Goal: Task Accomplishment & Management: Use online tool/utility

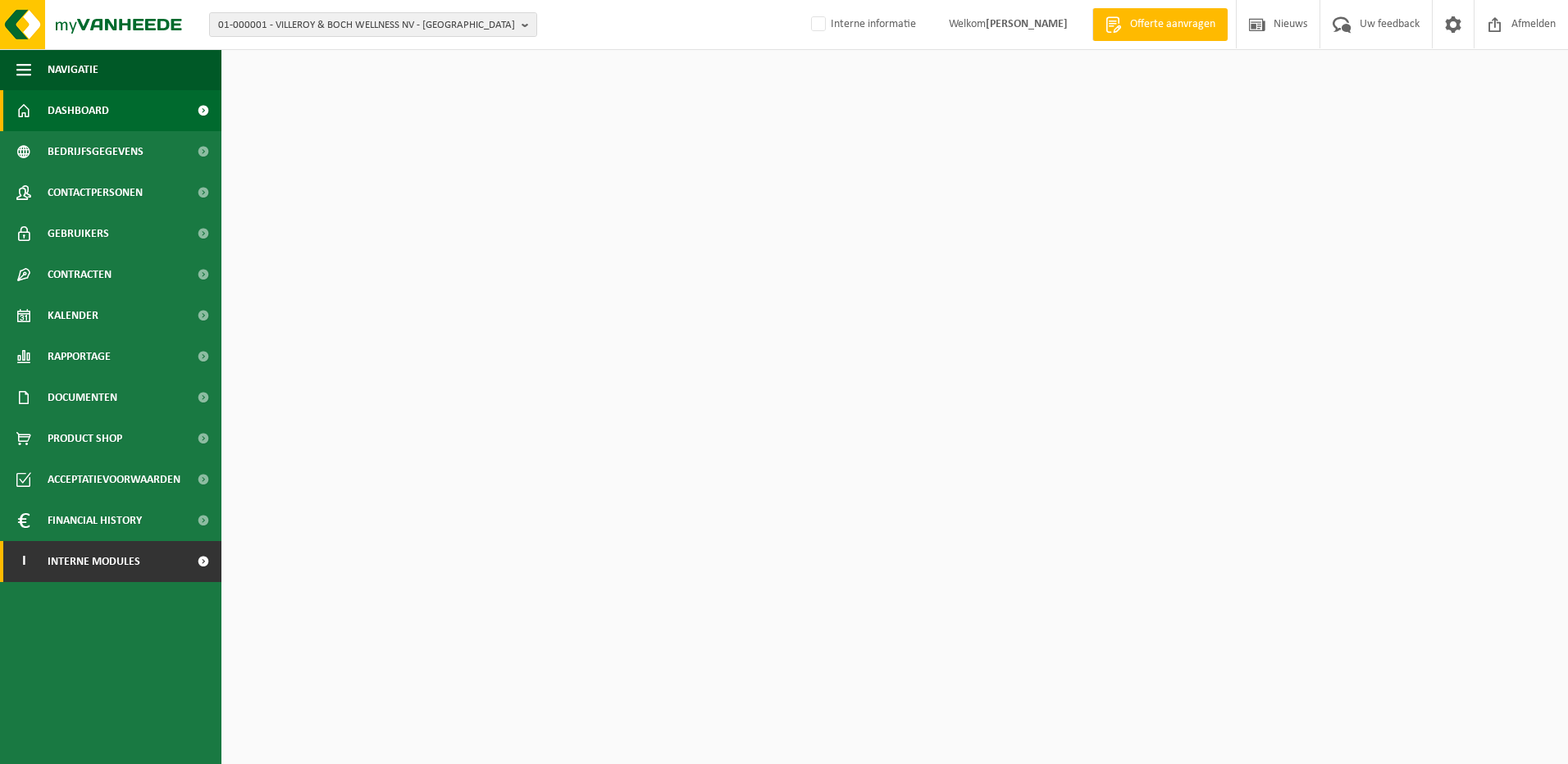
click at [170, 555] on link "I Interne modules" at bounding box center [110, 561] width 221 height 41
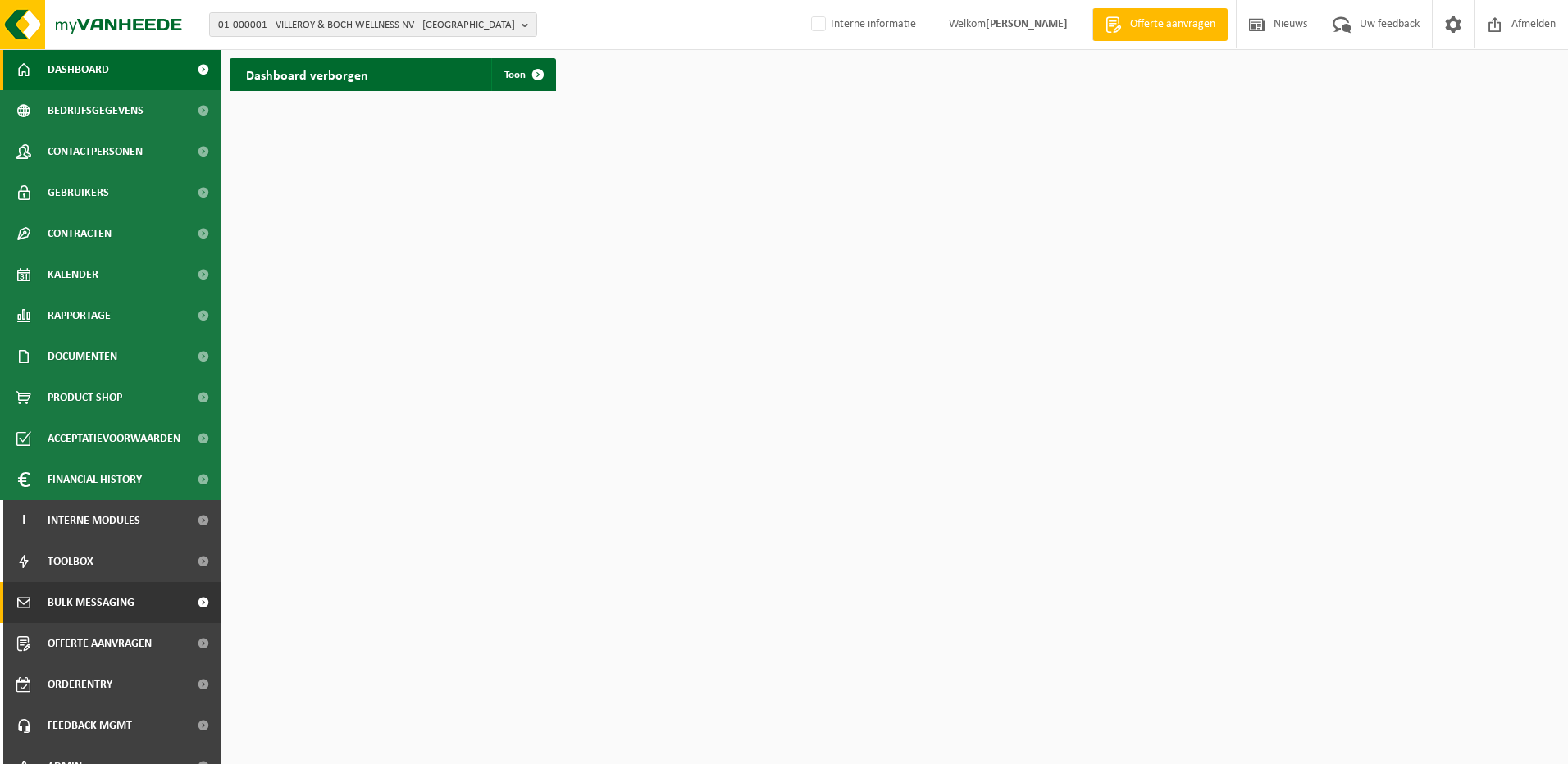
scroll to position [64, 0]
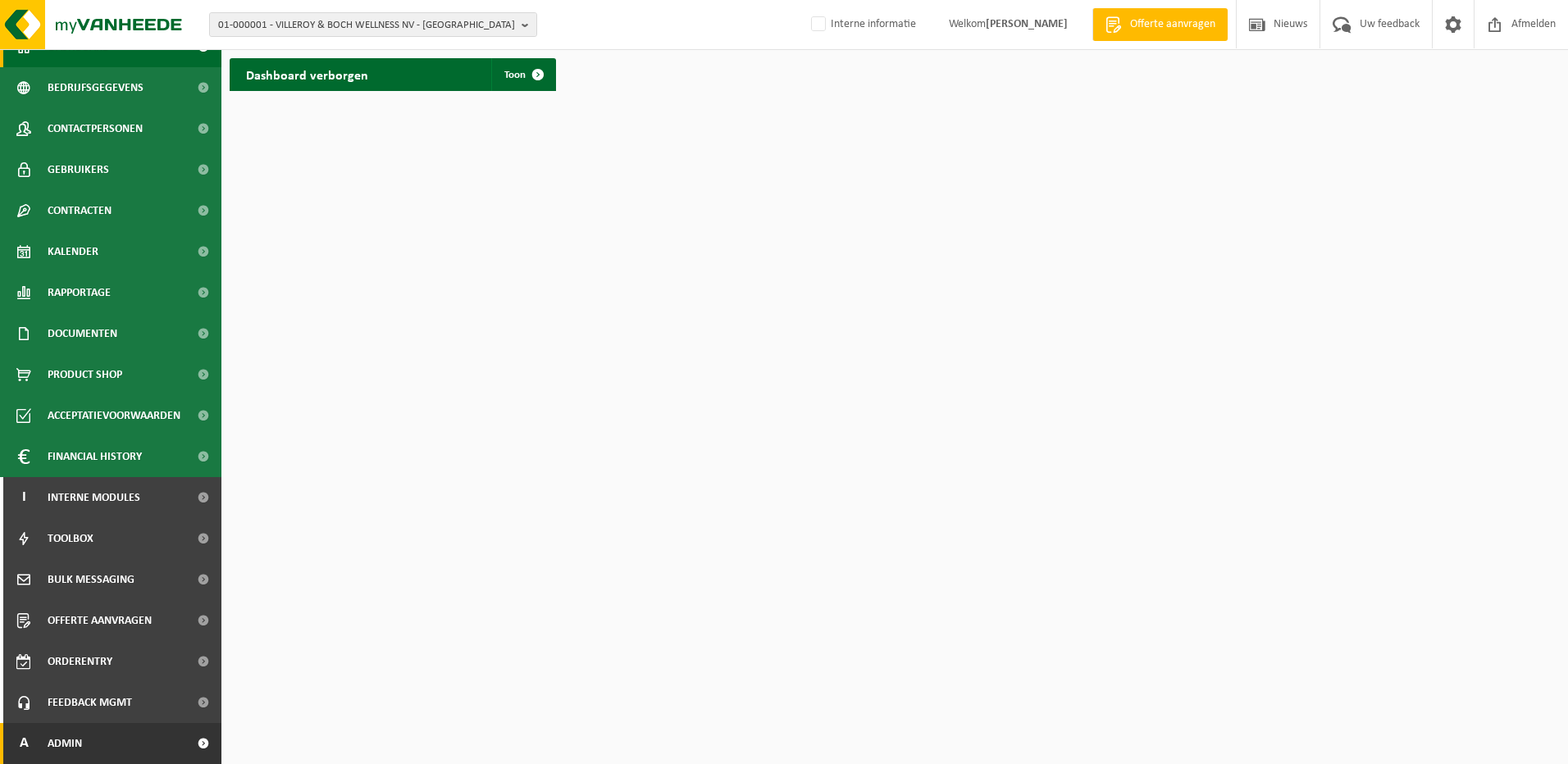
click at [128, 739] on link "A Admin" at bounding box center [110, 743] width 221 height 41
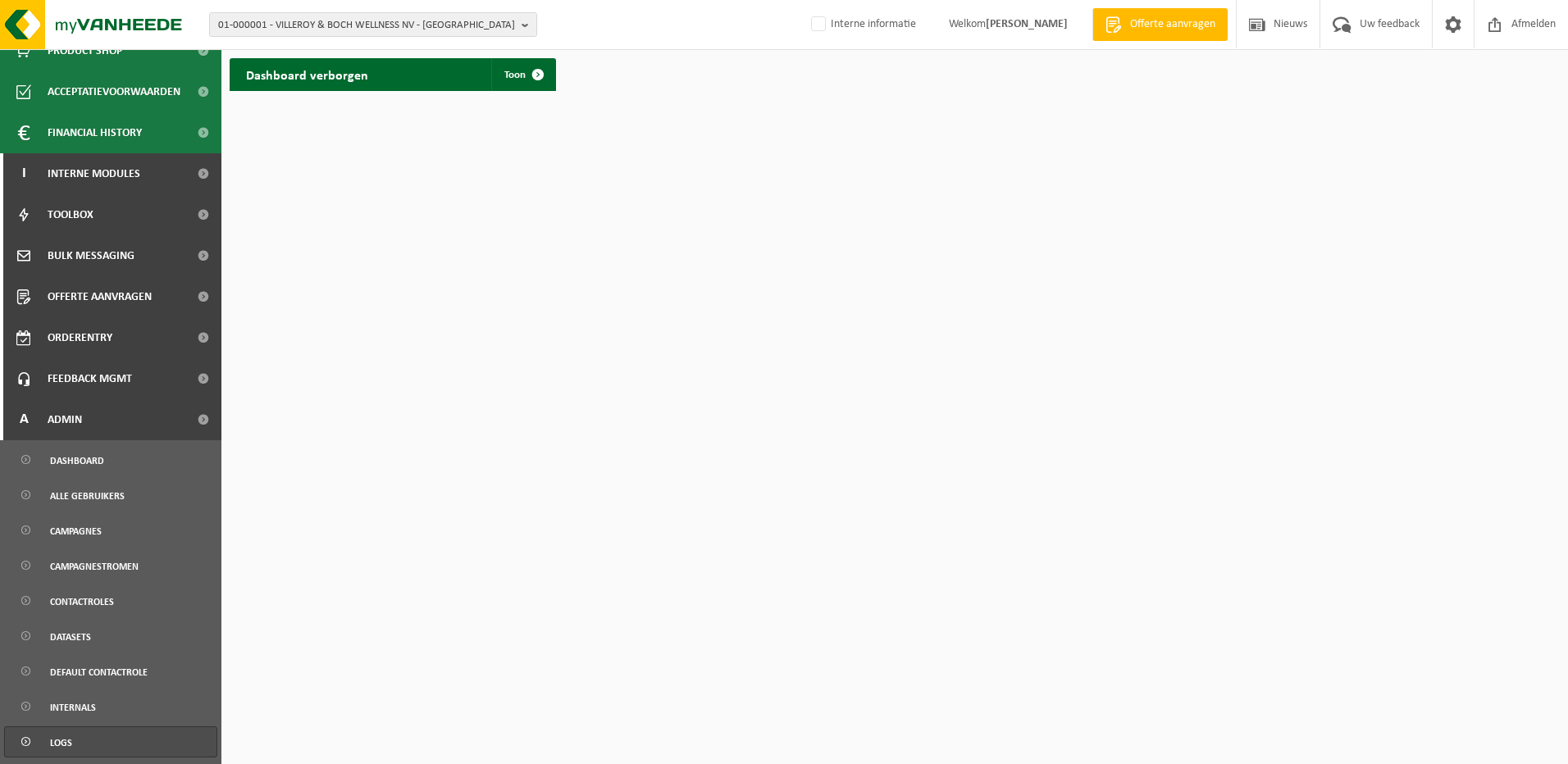
scroll to position [392, 0]
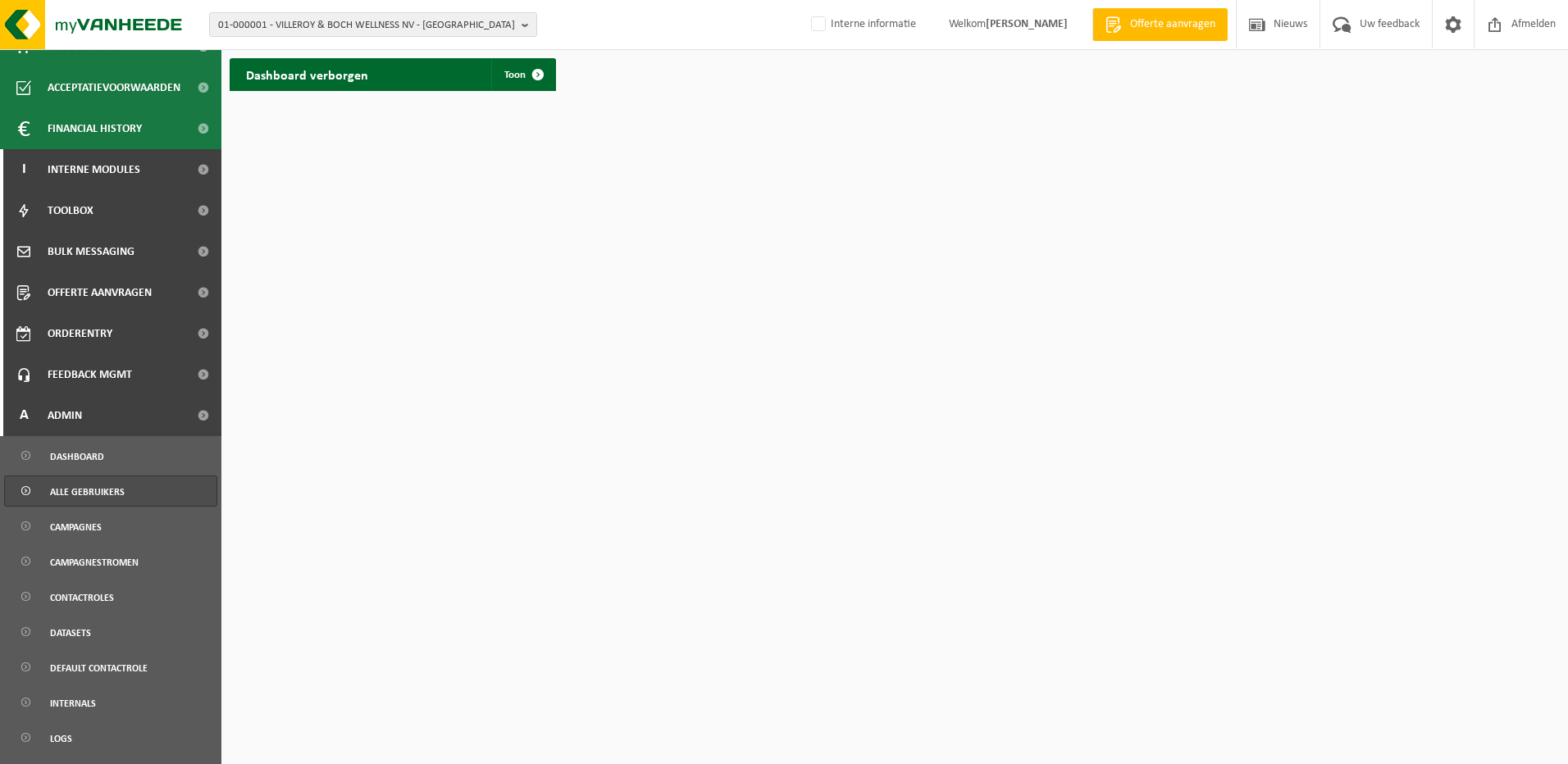
click at [98, 487] on span "Alle gebruikers" at bounding box center [87, 492] width 75 height 31
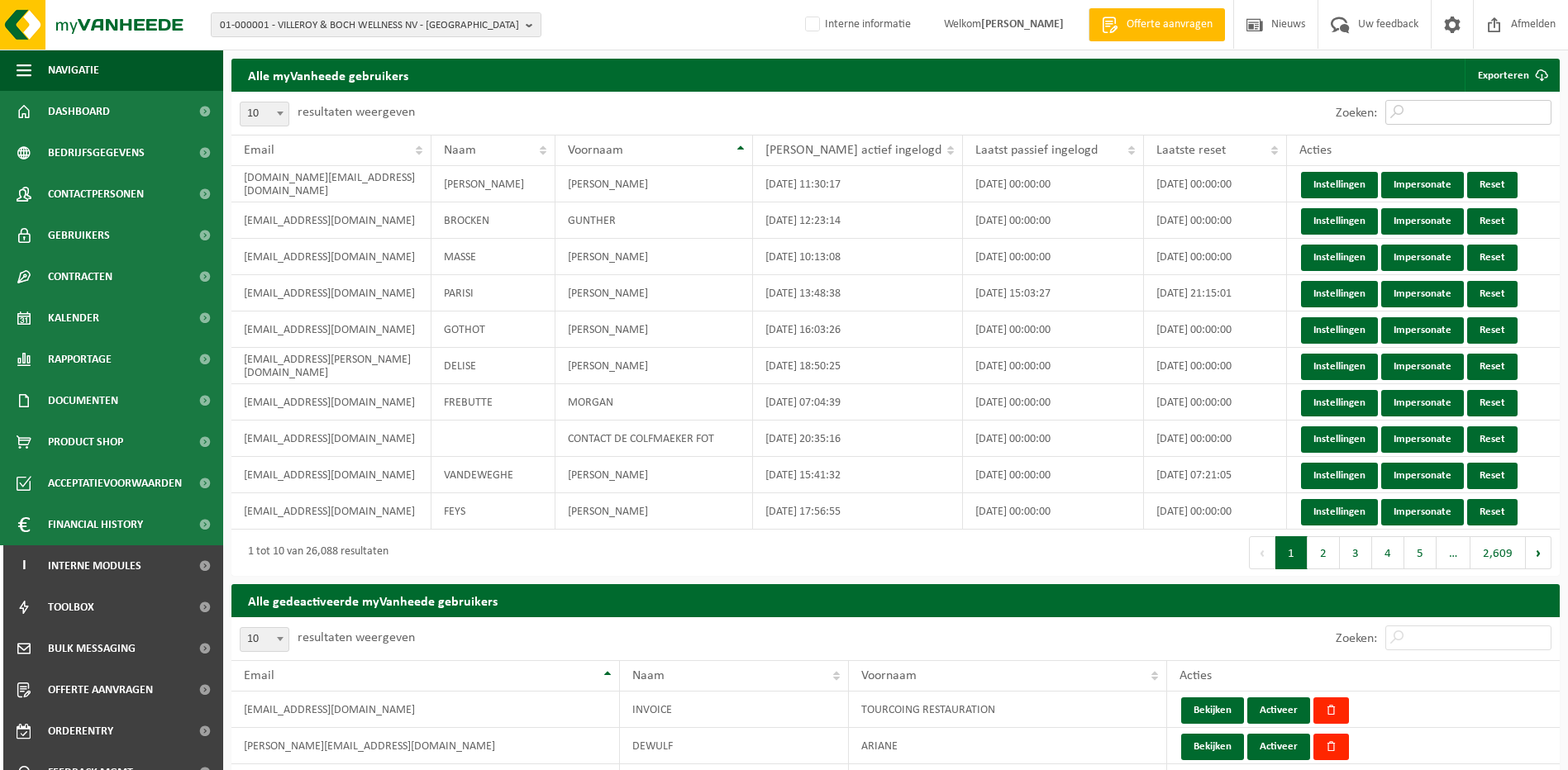
click at [1432, 107] on input "Zoeken:" at bounding box center [1468, 113] width 166 height 25
paste input "[PERSON_NAME]@[PERSON_NAME]"
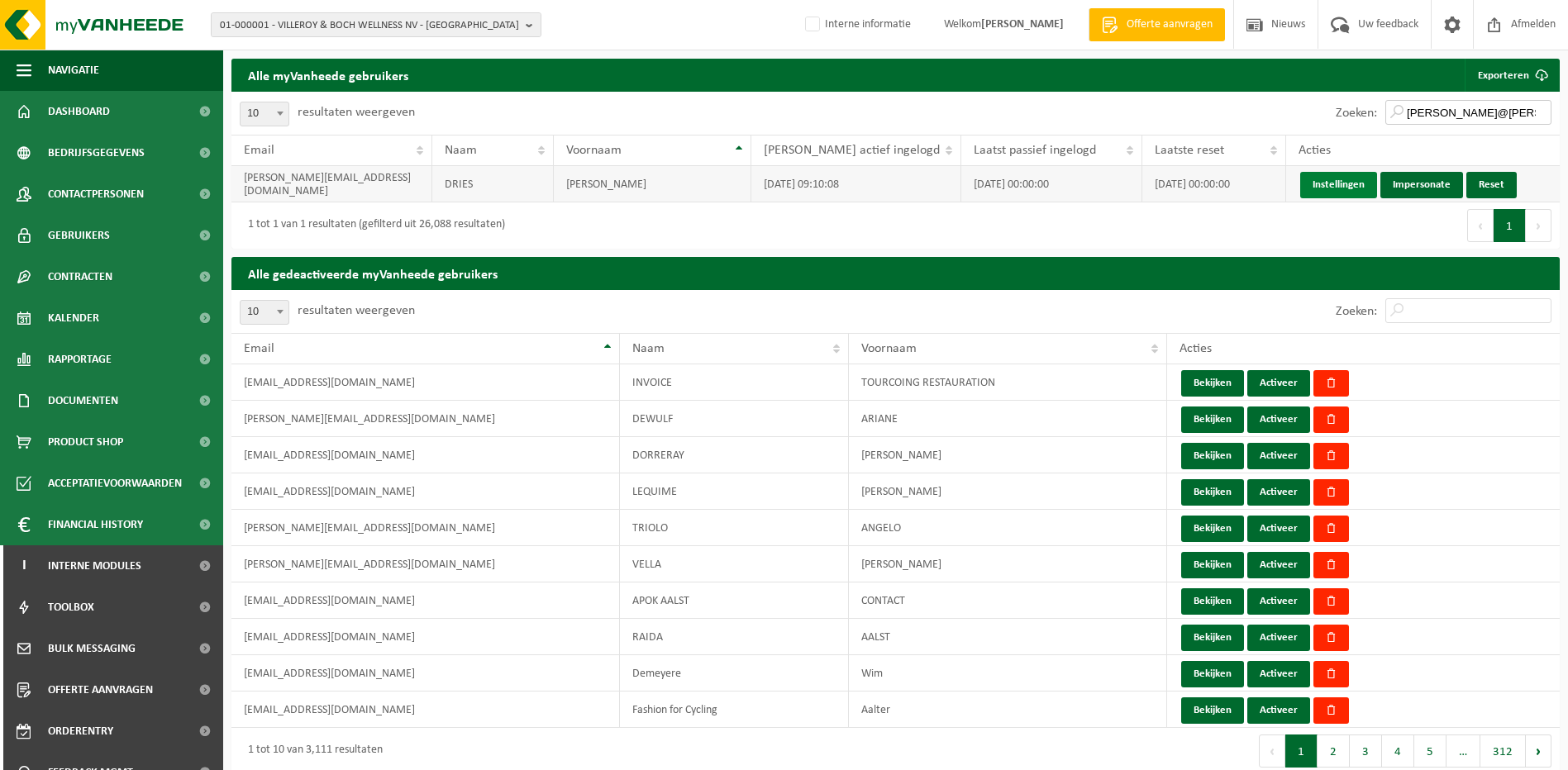
type input "[PERSON_NAME]@[PERSON_NAME]"
click at [1332, 181] on link "Instellingen" at bounding box center [1338, 185] width 77 height 26
click at [1411, 179] on link "Impersonate" at bounding box center [1421, 185] width 83 height 26
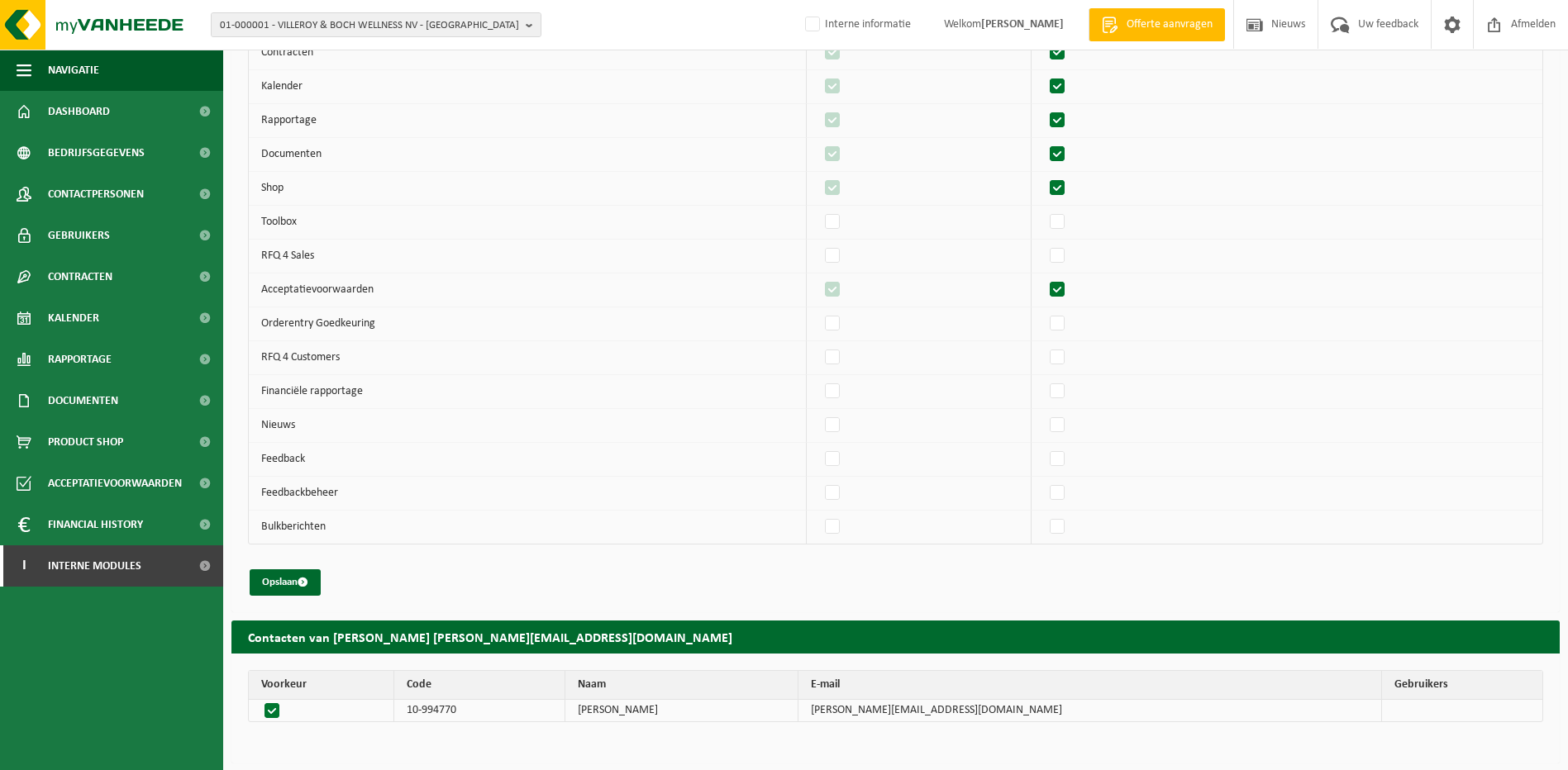
scroll to position [315, 0]
click at [736, 469] on td "Feedback" at bounding box center [527, 459] width 557 height 34
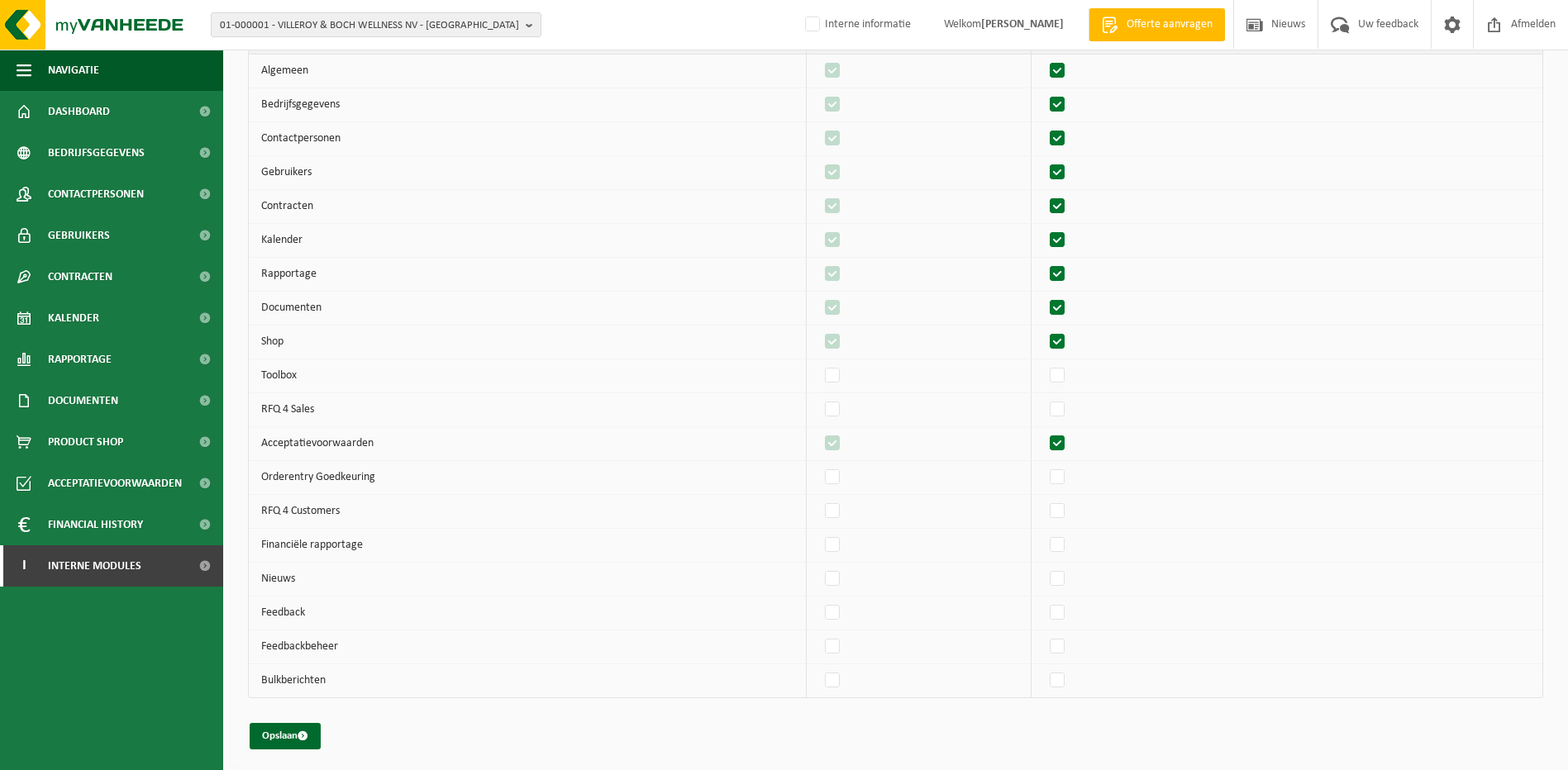
scroll to position [0, 0]
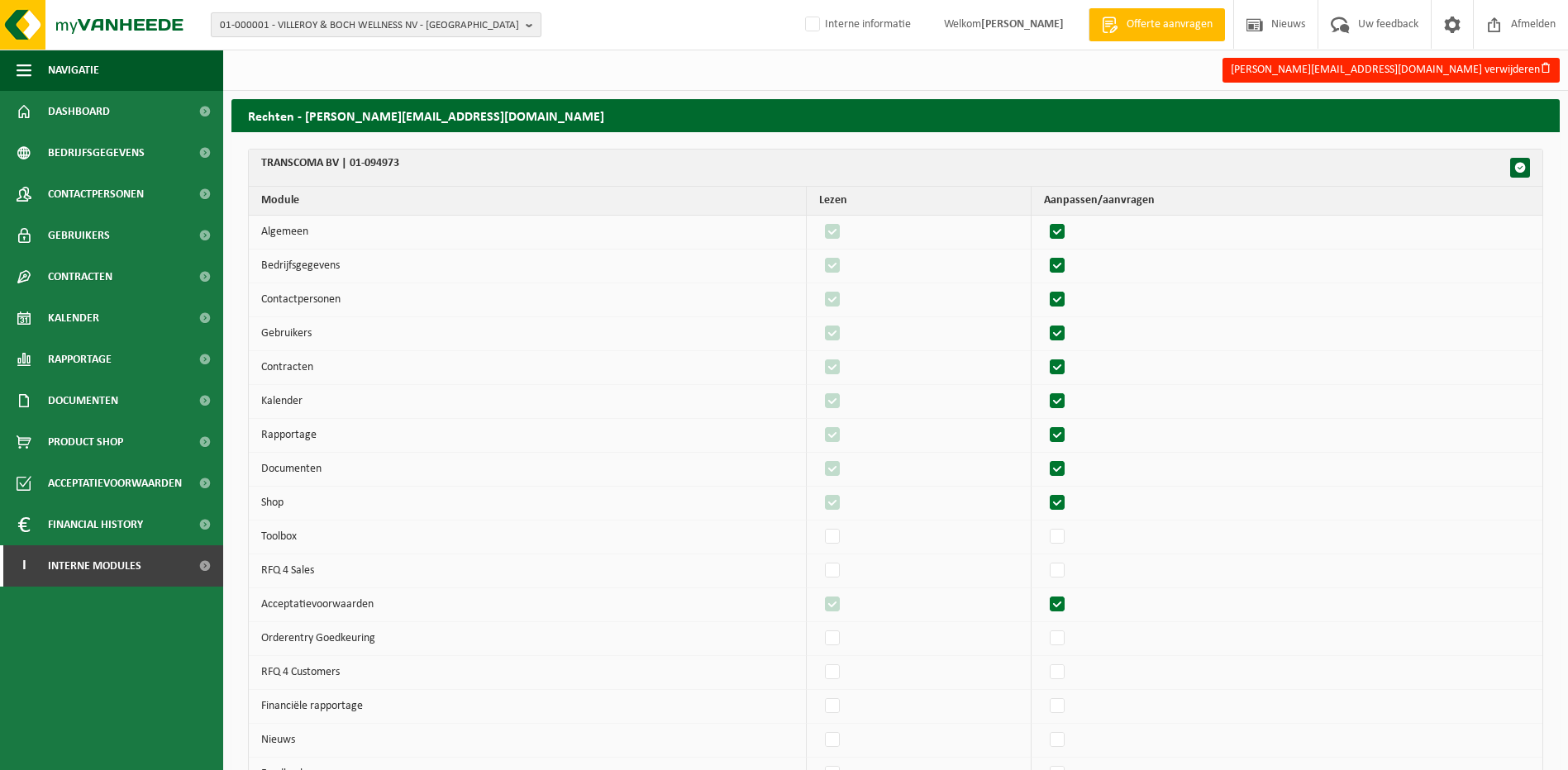
click at [268, 26] on span "01-000001 - VILLEROY & BOCH WELLNESS NV - [GEOGRAPHIC_DATA]" at bounding box center [369, 26] width 299 height 25
type input "10-742624"
drag, startPoint x: 296, startPoint y: 46, endPoint x: 186, endPoint y: 47, distance: 110.0
click at [186, 47] on div "01-000001 - VILLEROY & BOCH WELLNESS NV - ROESELARE 10-742624 01-000001 - VILLE…" at bounding box center [784, 25] width 1568 height 51
click at [171, 570] on link "I Interne modules" at bounding box center [111, 565] width 223 height 41
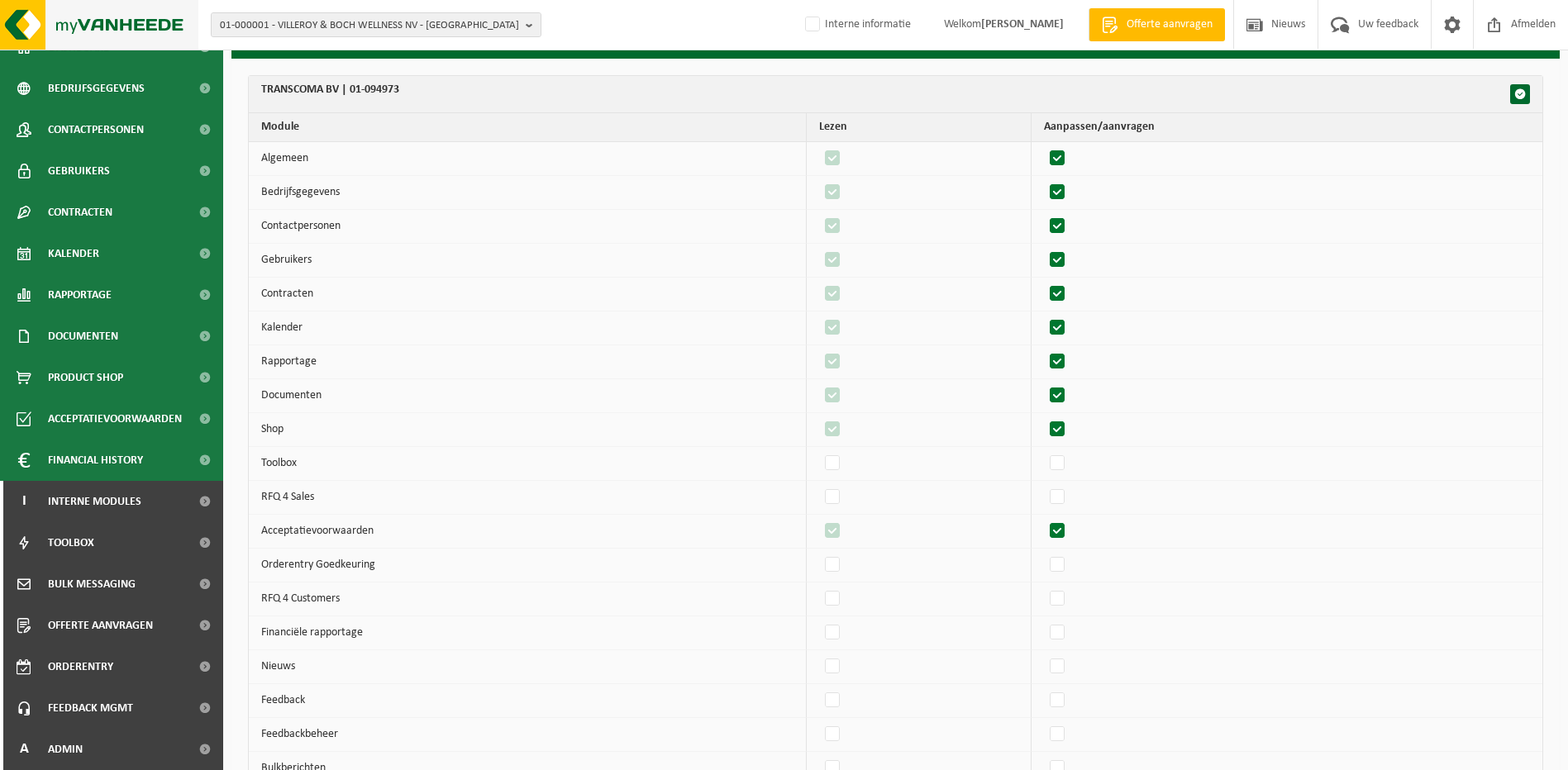
scroll to position [68, 0]
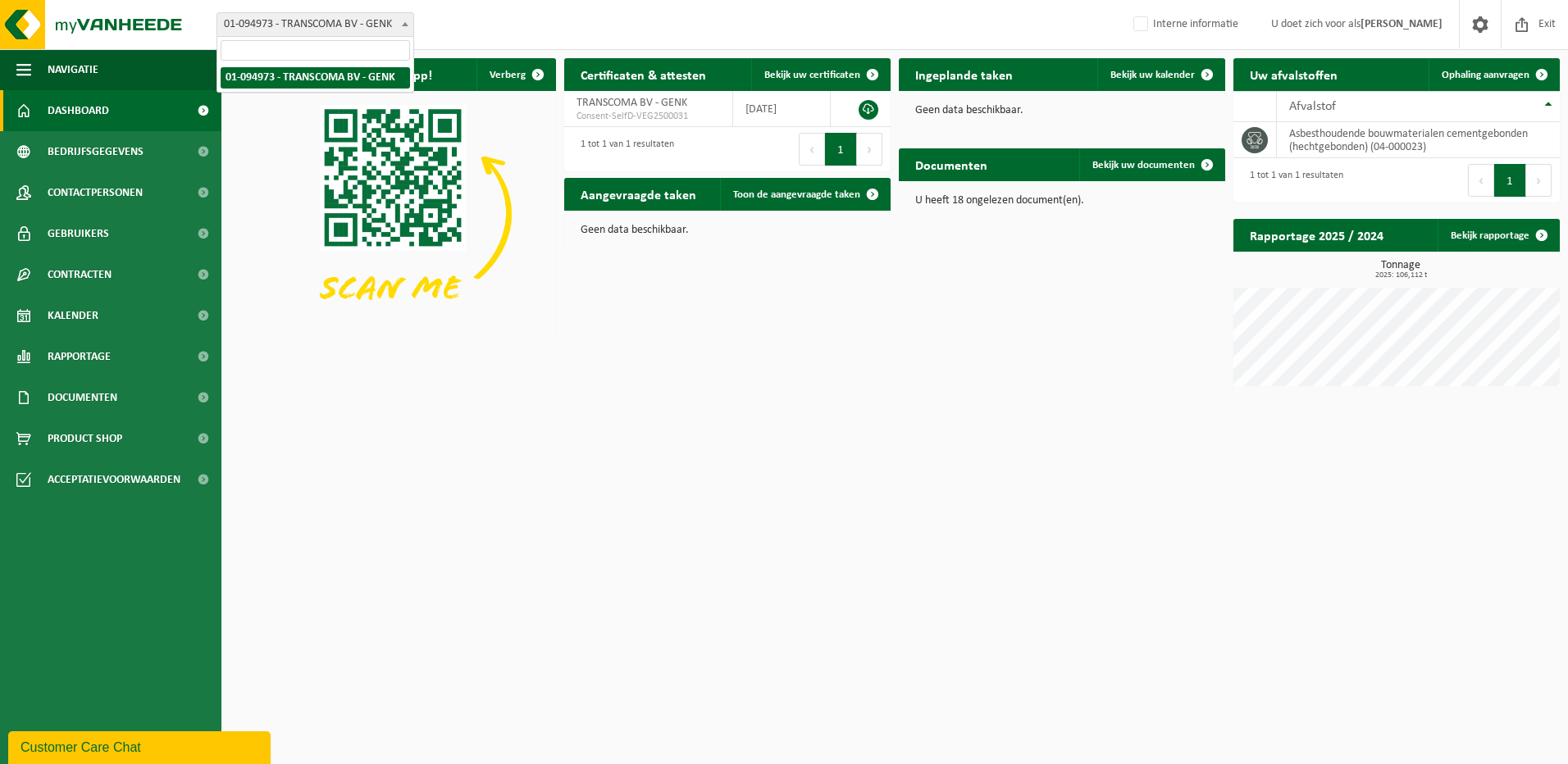
click at [369, 35] on span "01-094973 - TRANSCOMA BV - GENK" at bounding box center [315, 25] width 196 height 23
click at [369, 34] on span "01-094973 - TRANSCOMA BV - GENK" at bounding box center [315, 25] width 196 height 23
click at [1495, 68] on link "Ophaling aanvragen" at bounding box center [1493, 75] width 130 height 33
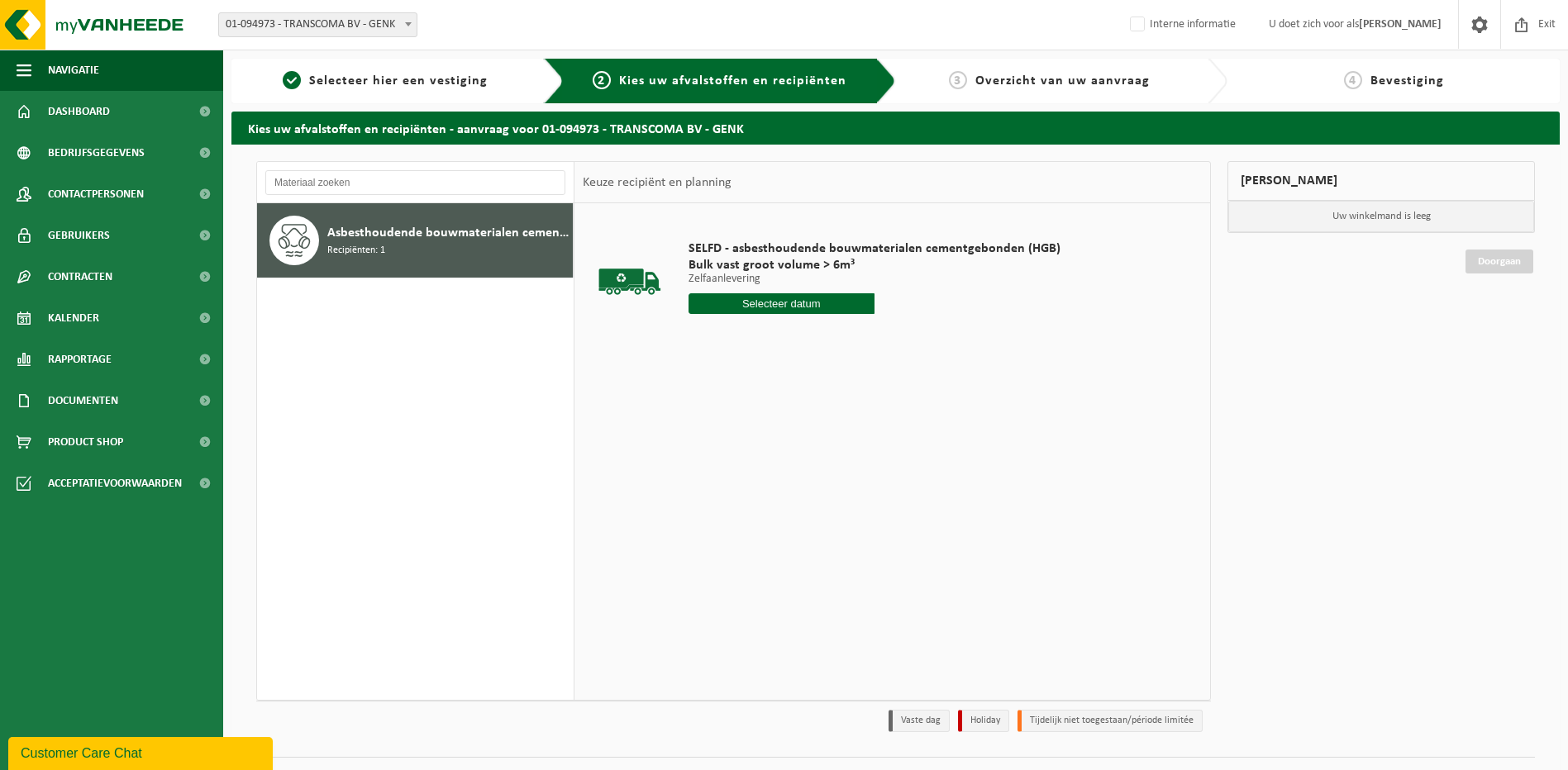
click at [750, 301] on input "text" at bounding box center [781, 303] width 186 height 21
click at [1160, 27] on label "Interne informatie" at bounding box center [1181, 25] width 109 height 25
click at [1124, 0] on input "Interne informatie" at bounding box center [1123, -1] width 1 height 1
checkbox input "true"
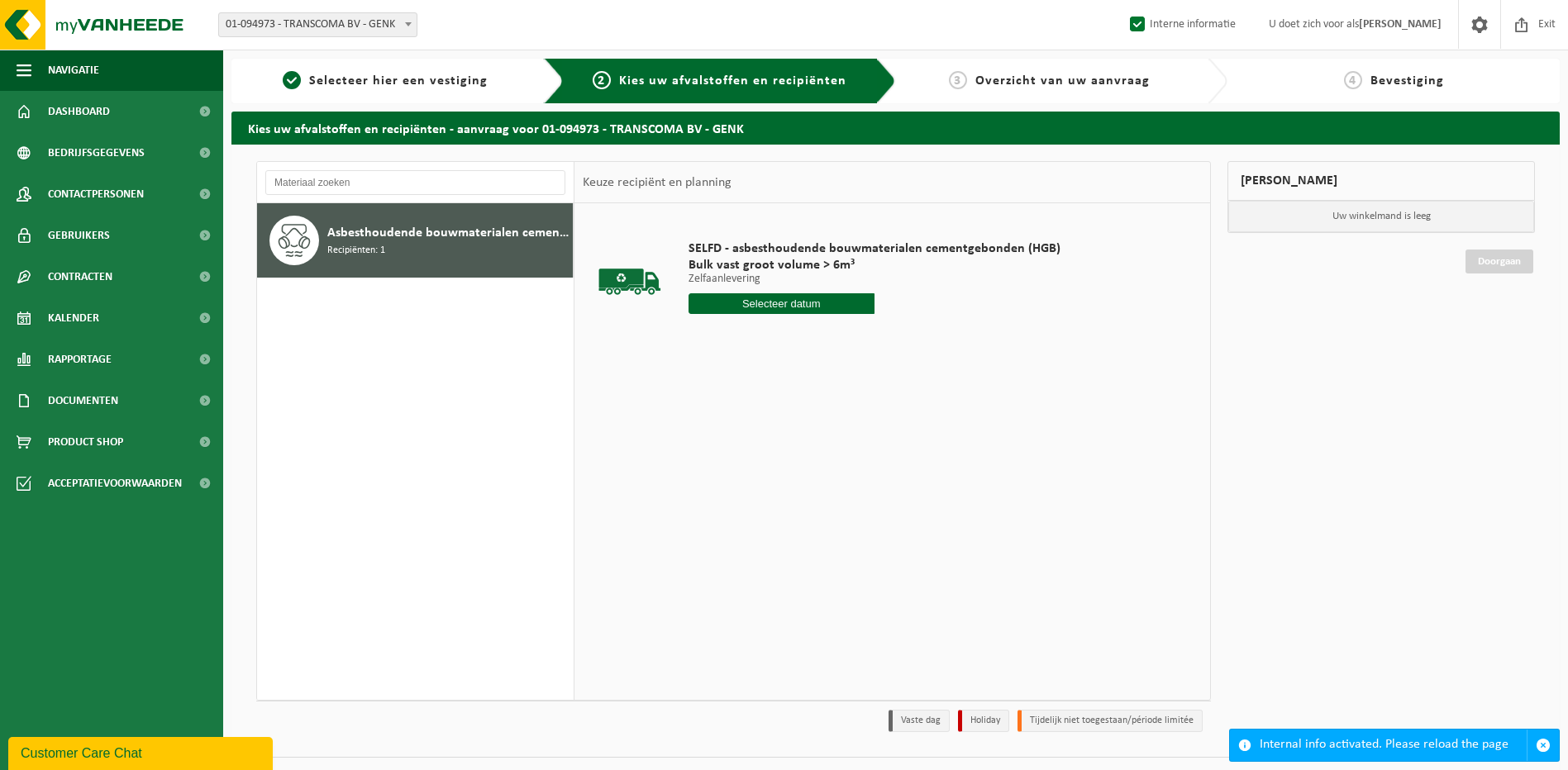
click at [517, 248] on div "Asbesthoudende bouwmaterialen cementgebonden (hechtgebonden) Recipiënten: 1" at bounding box center [447, 240] width 241 height 50
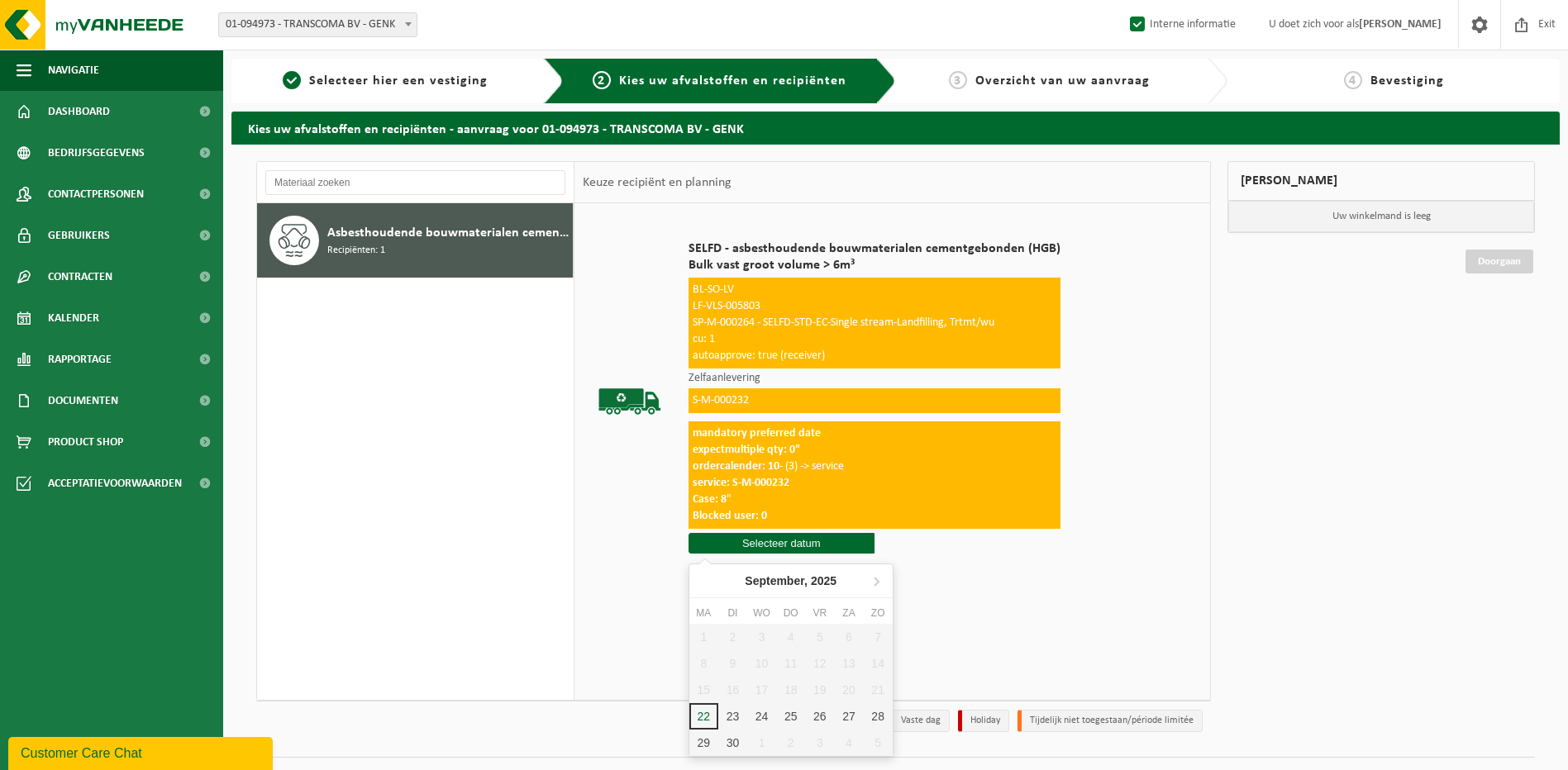
click at [787, 549] on input "text" at bounding box center [781, 543] width 186 height 21
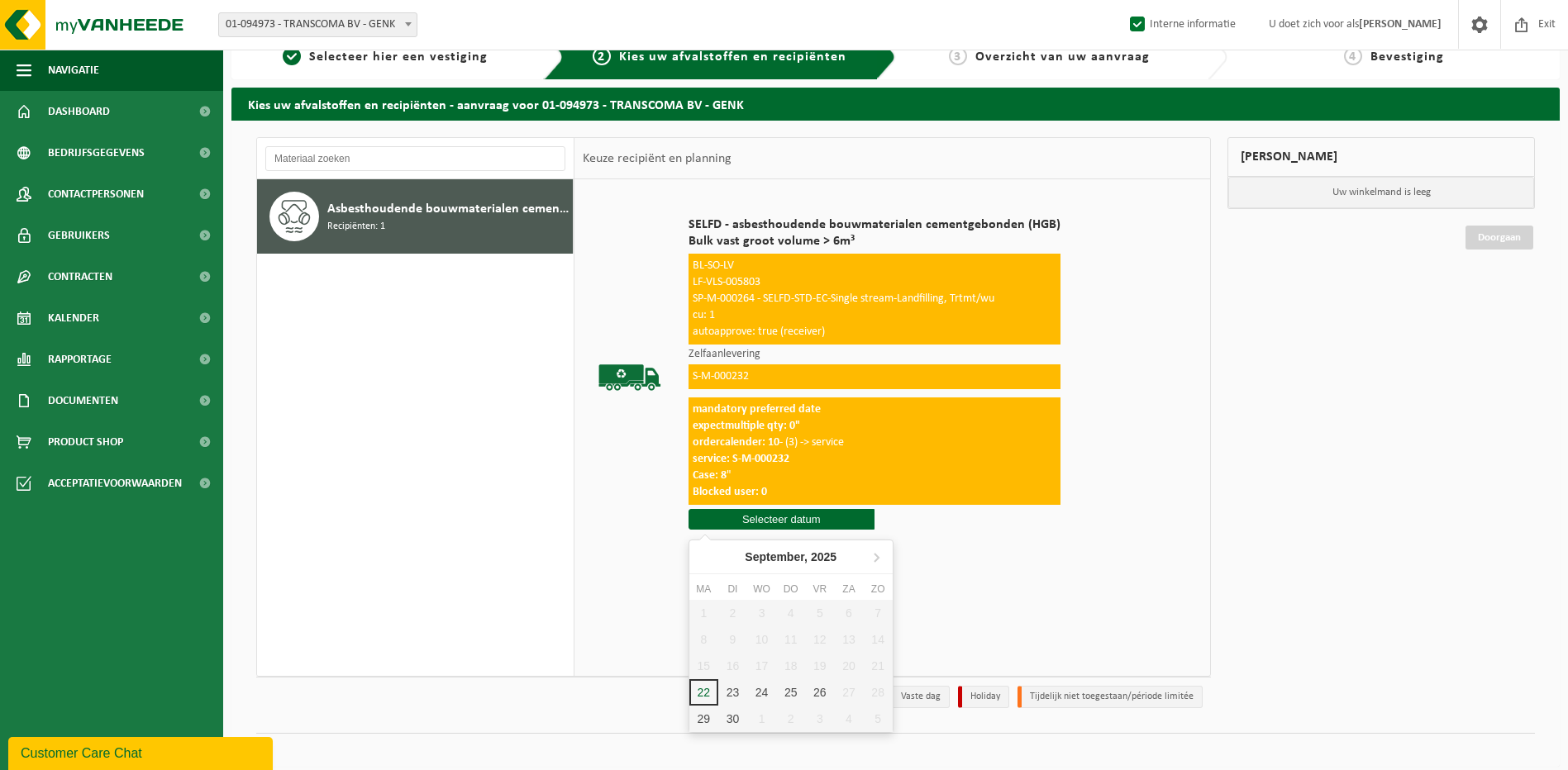
scroll to position [37, 0]
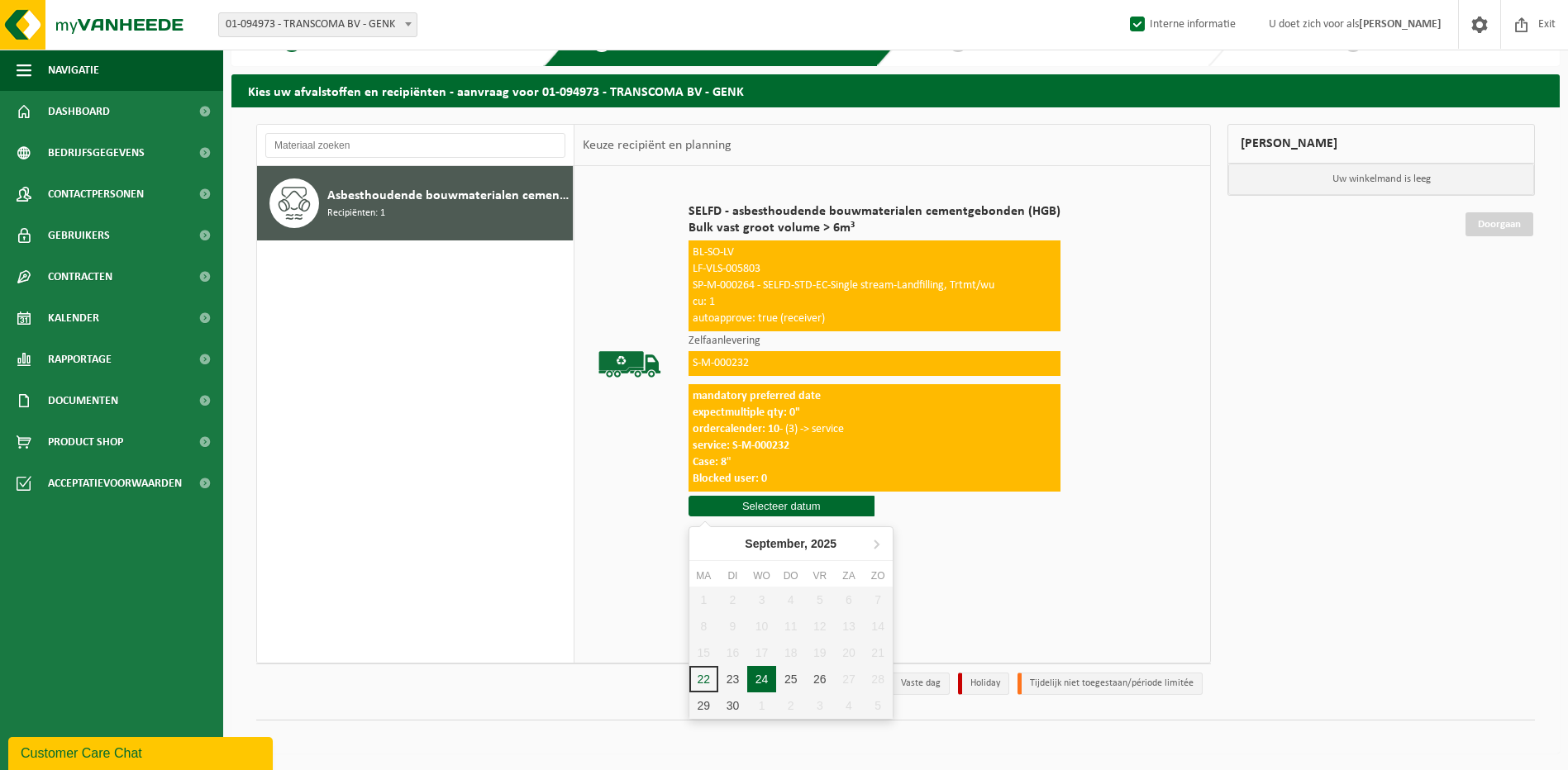
click at [760, 667] on div "24" at bounding box center [761, 679] width 29 height 26
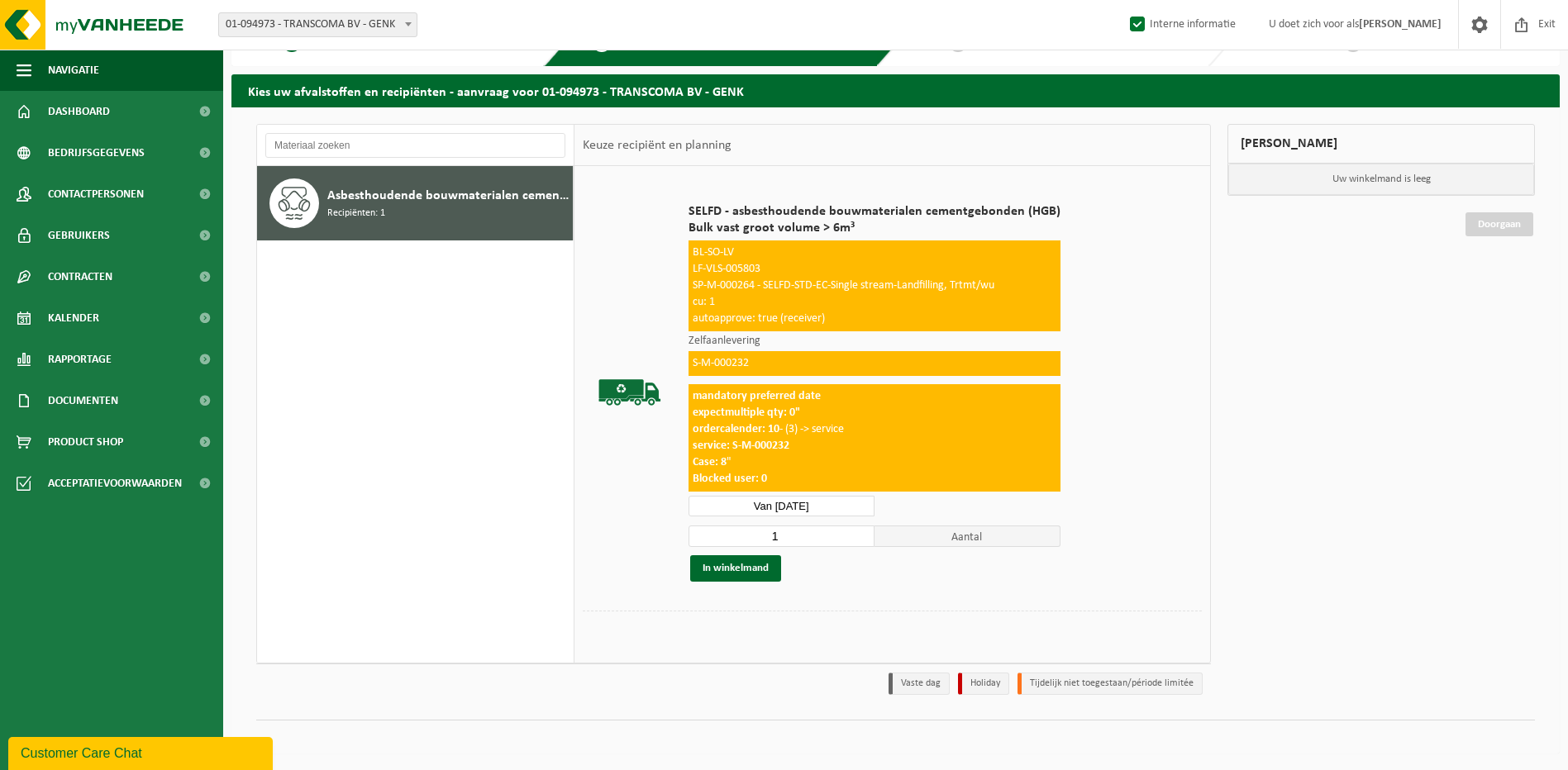
click at [840, 488] on div "mandatory preferred date expectmultiple qty: 0" ordercalender: 10 - (3) -> serv…" at bounding box center [874, 438] width 372 height 108
click at [843, 505] on input "Van 2025-09-24" at bounding box center [781, 506] width 186 height 21
click at [884, 540] on icon at bounding box center [876, 544] width 27 height 26
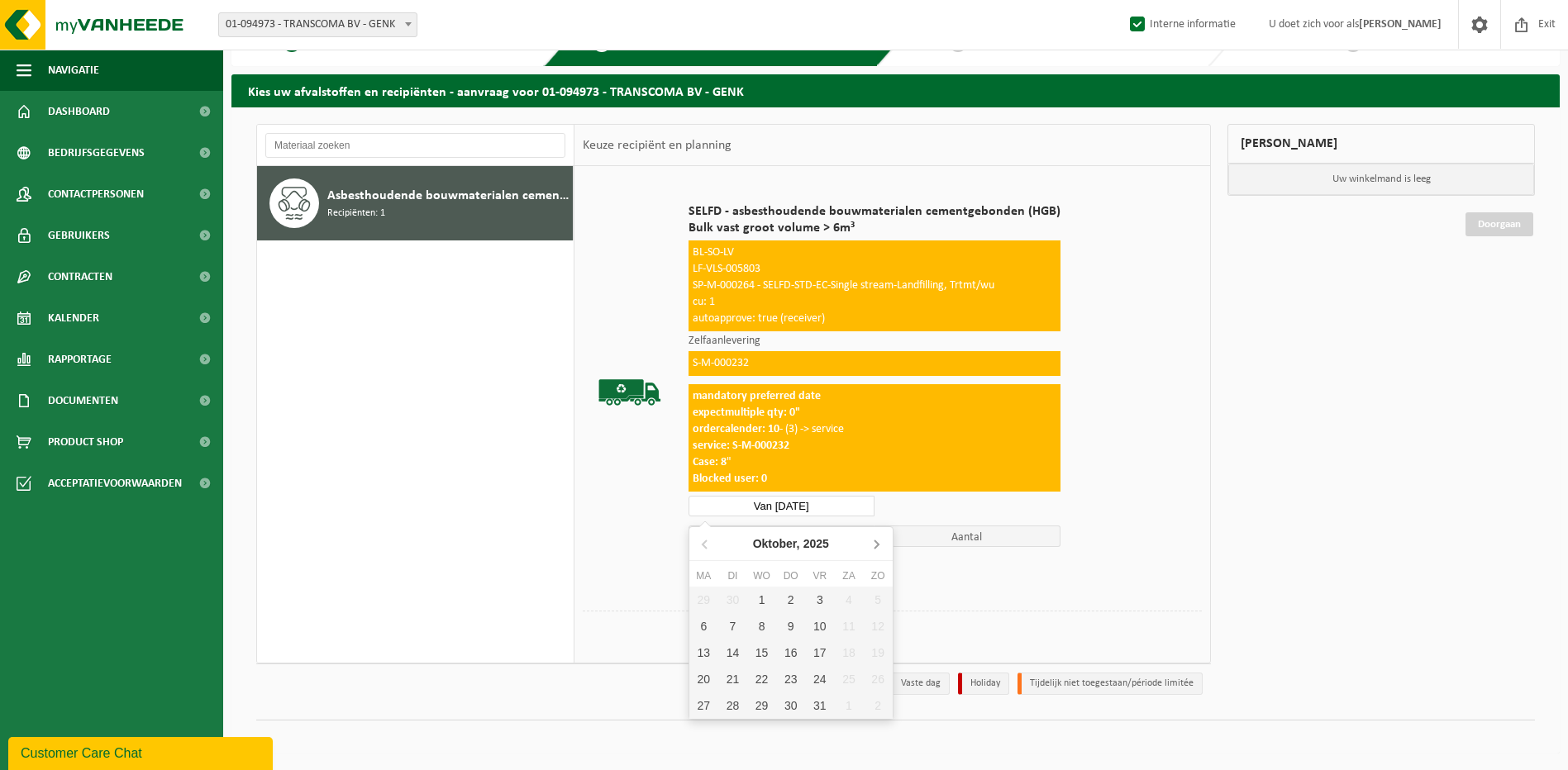
click at [884, 540] on icon at bounding box center [876, 544] width 27 height 26
click at [768, 705] on div "31" at bounding box center [761, 705] width 29 height 26
type input "Van 2025-12-31"
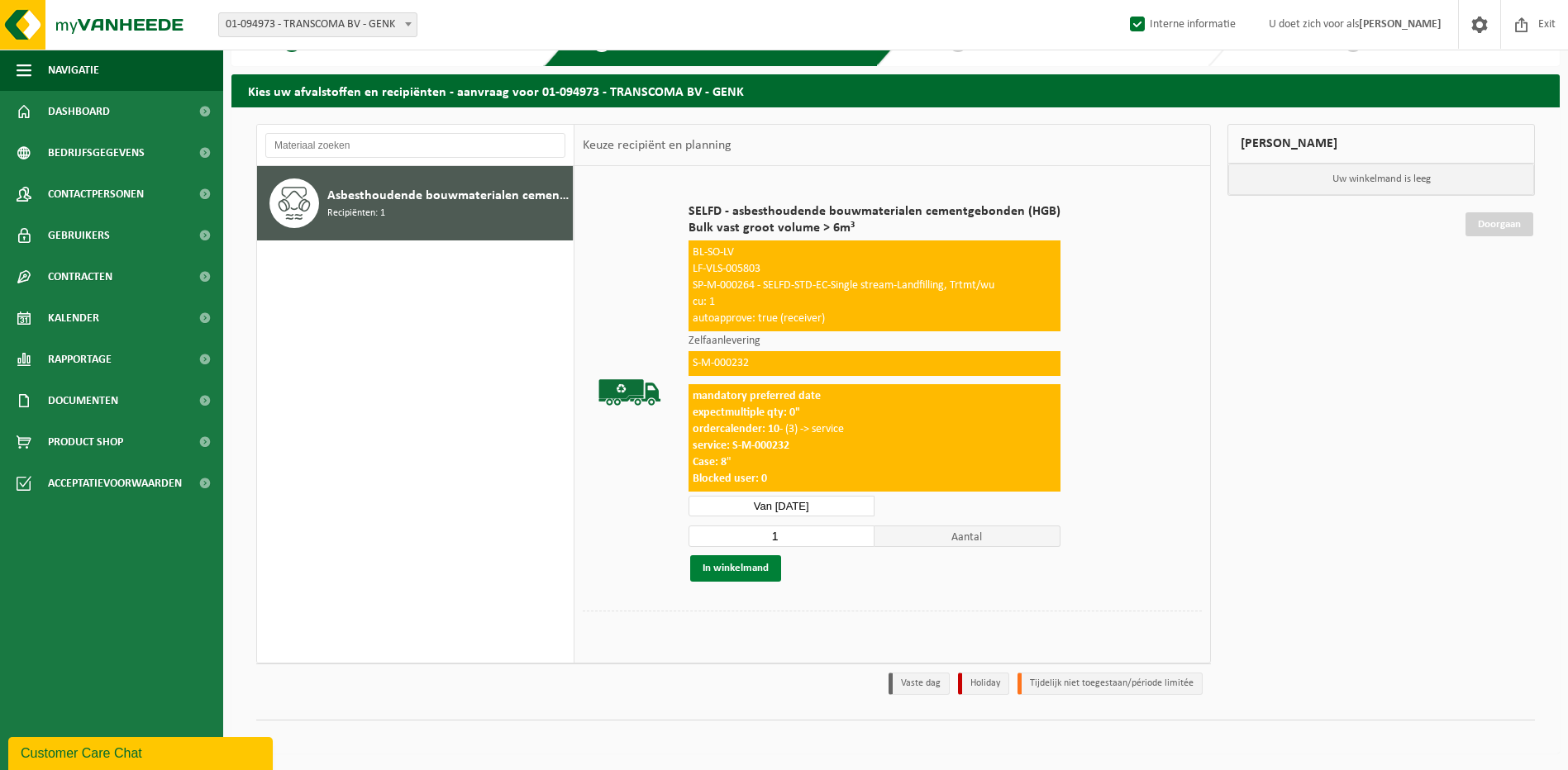
click at [736, 564] on button "In winkelmand" at bounding box center [736, 568] width 91 height 26
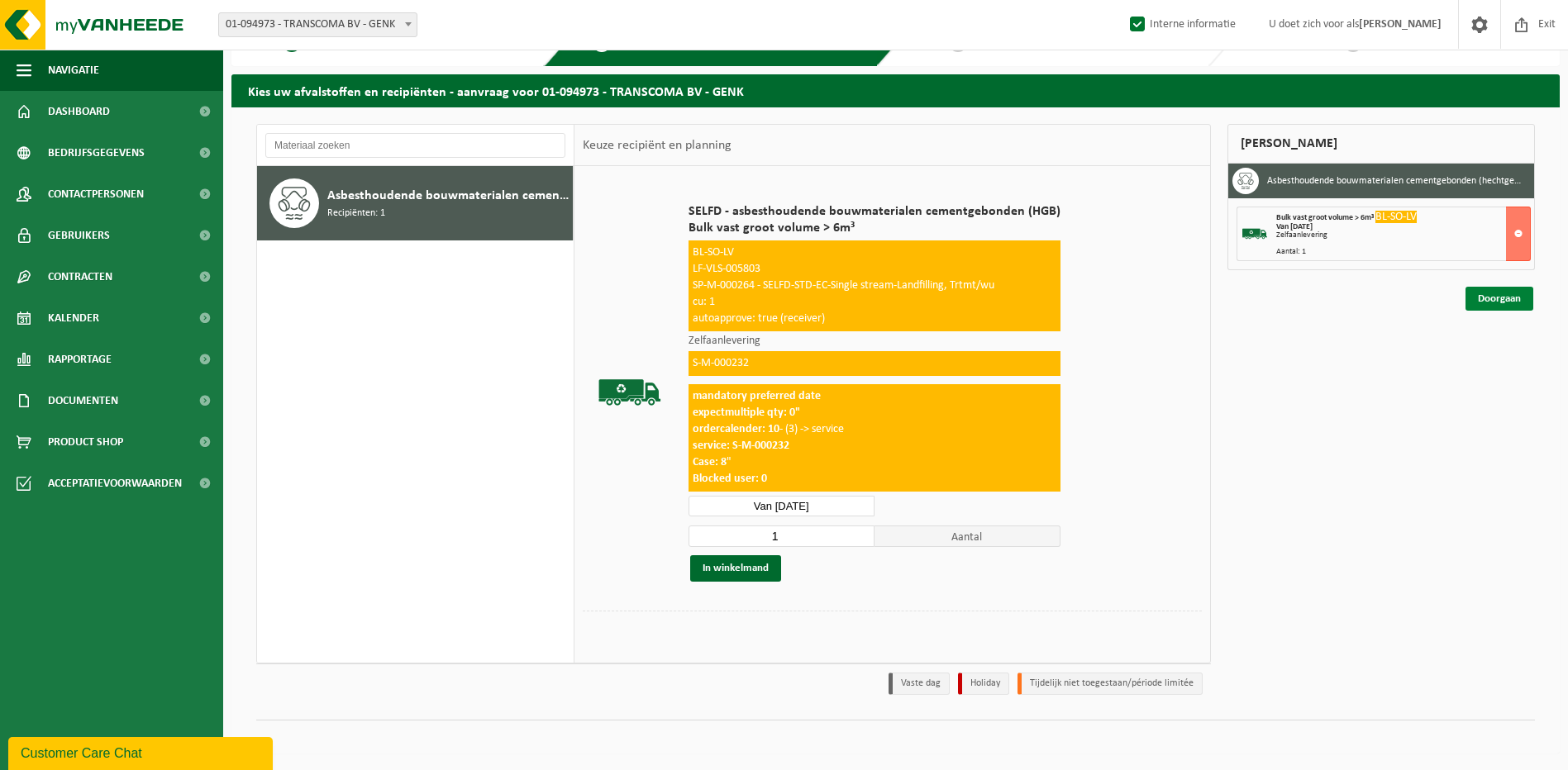
click at [1495, 306] on link "Doorgaan" at bounding box center [1499, 298] width 68 height 24
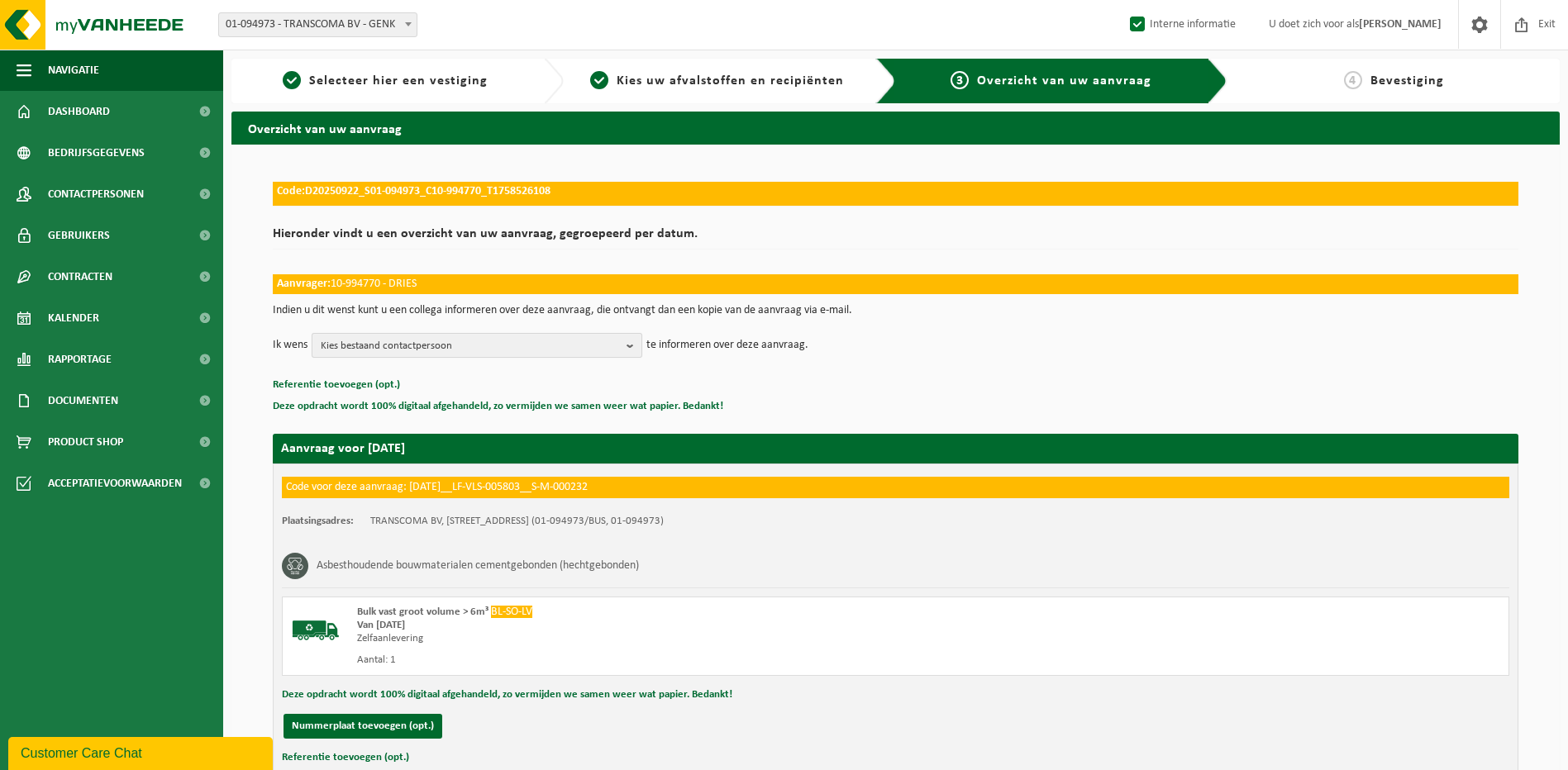
click at [457, 340] on span "Kies bestaand contactpersoon" at bounding box center [470, 346] width 299 height 25
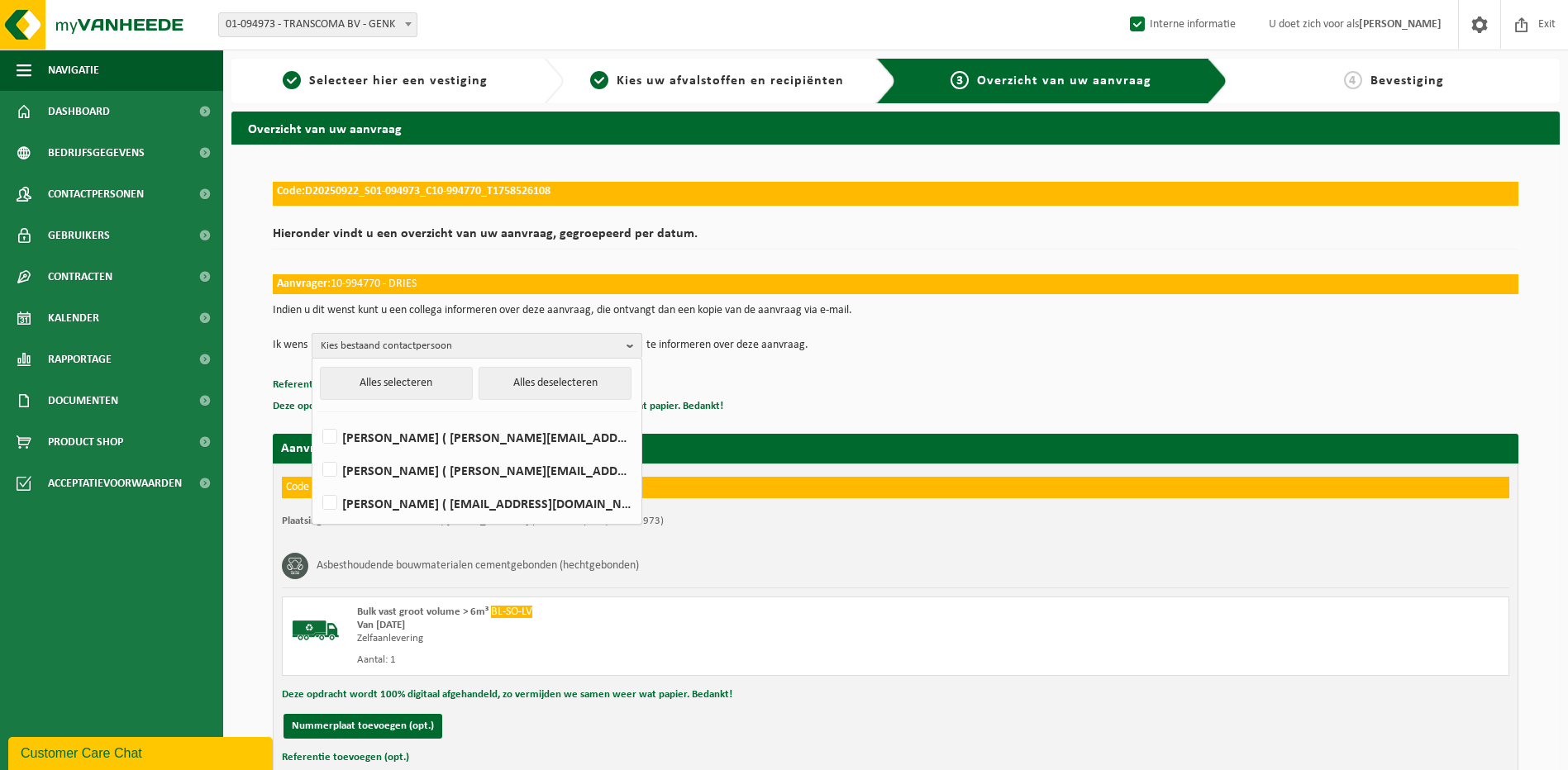
click at [458, 344] on span "Kies bestaand contactpersoon" at bounding box center [470, 346] width 299 height 25
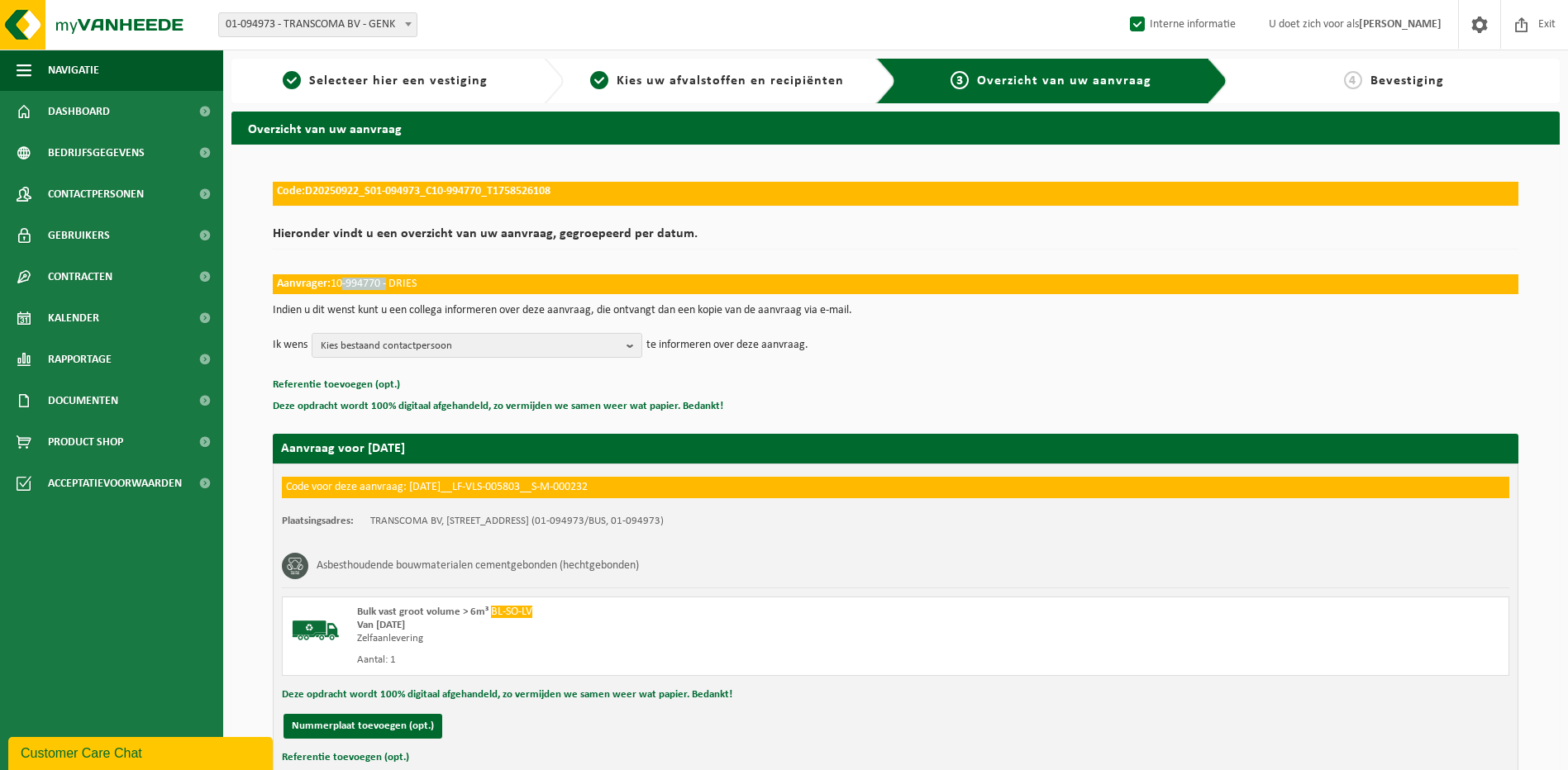
drag, startPoint x: 386, startPoint y: 283, endPoint x: 338, endPoint y: 288, distance: 48.3
click at [338, 288] on td "Aanvrager: 10-994770 - DRIES" at bounding box center [895, 284] width 1246 height 20
copy td "10-994770"
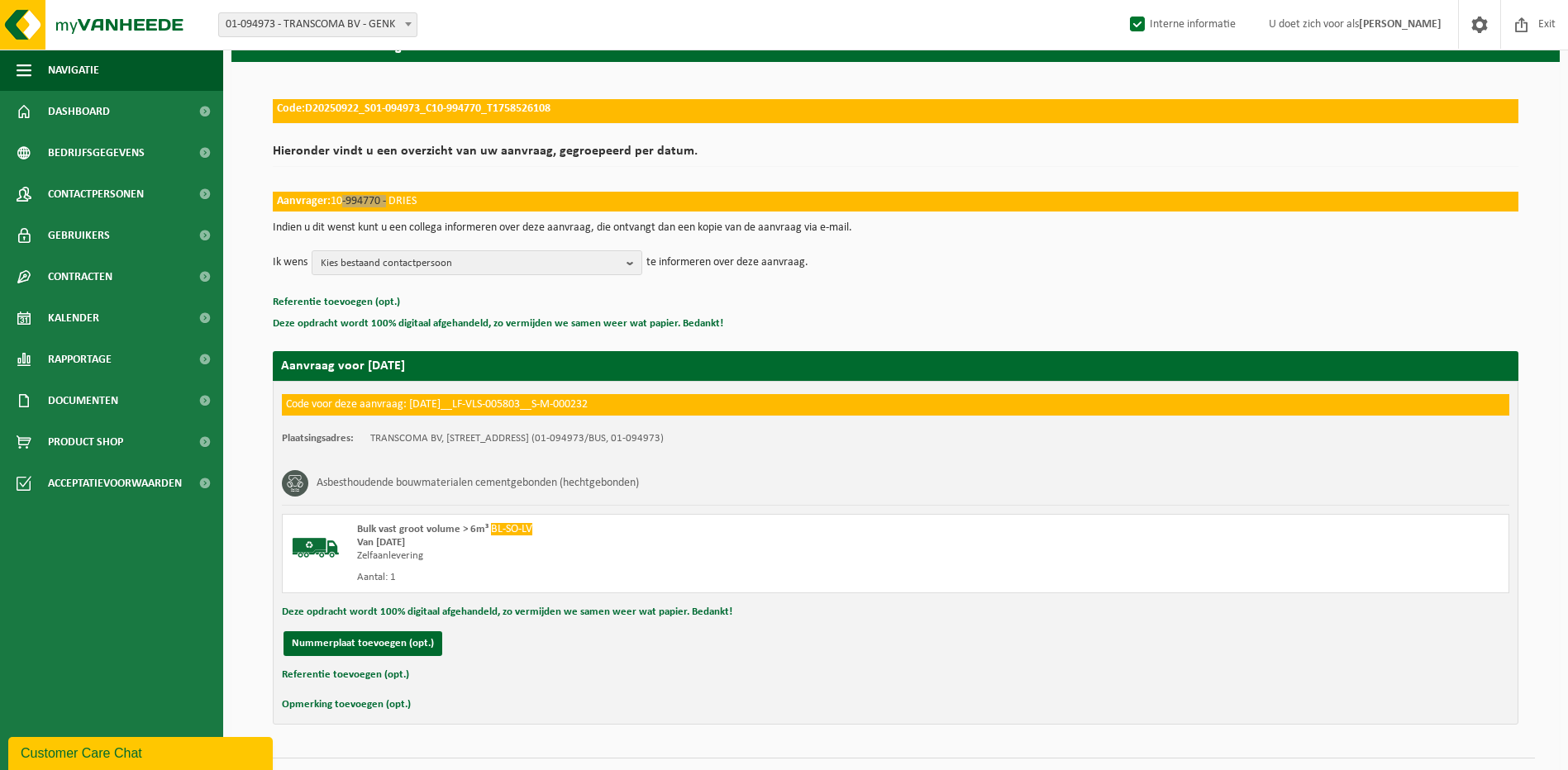
scroll to position [121, 0]
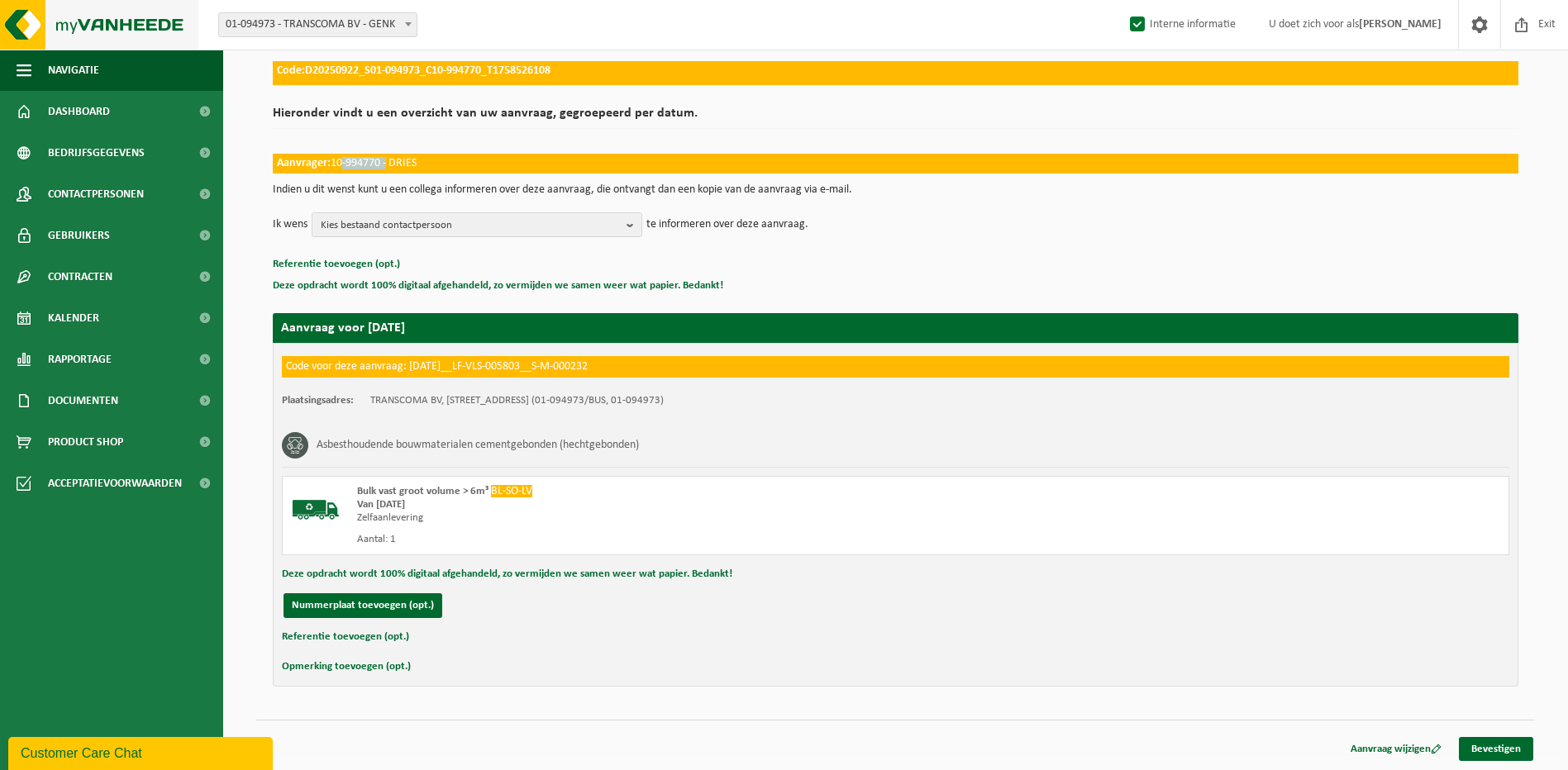
click at [169, 10] on img at bounding box center [99, 25] width 198 height 50
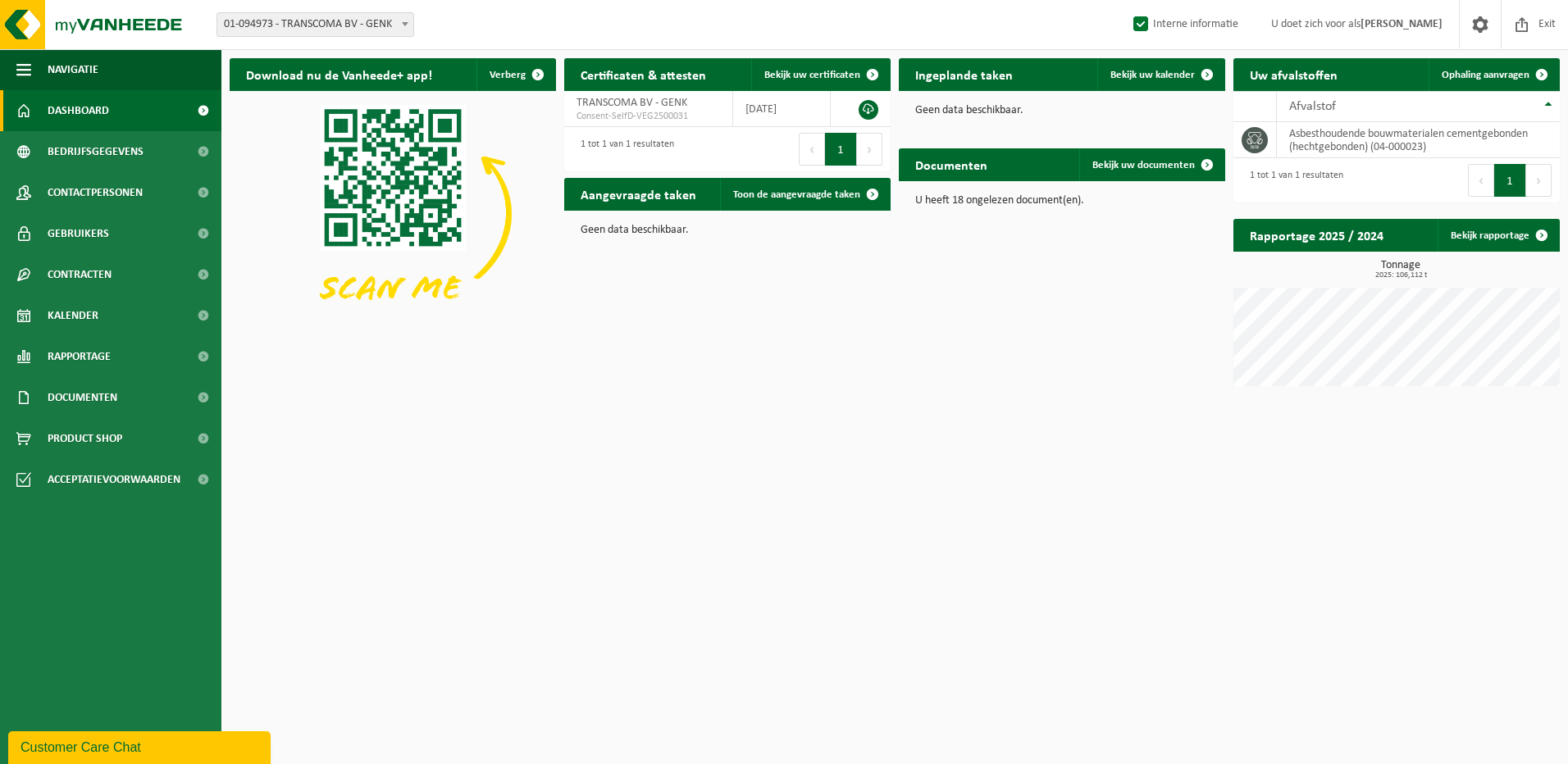
click at [325, 25] on span "01-094973 - TRANSCOMA BV - GENK" at bounding box center [315, 25] width 196 height 23
type input "01-072885"
click at [1539, 20] on span "Exit" at bounding box center [1547, 24] width 25 height 48
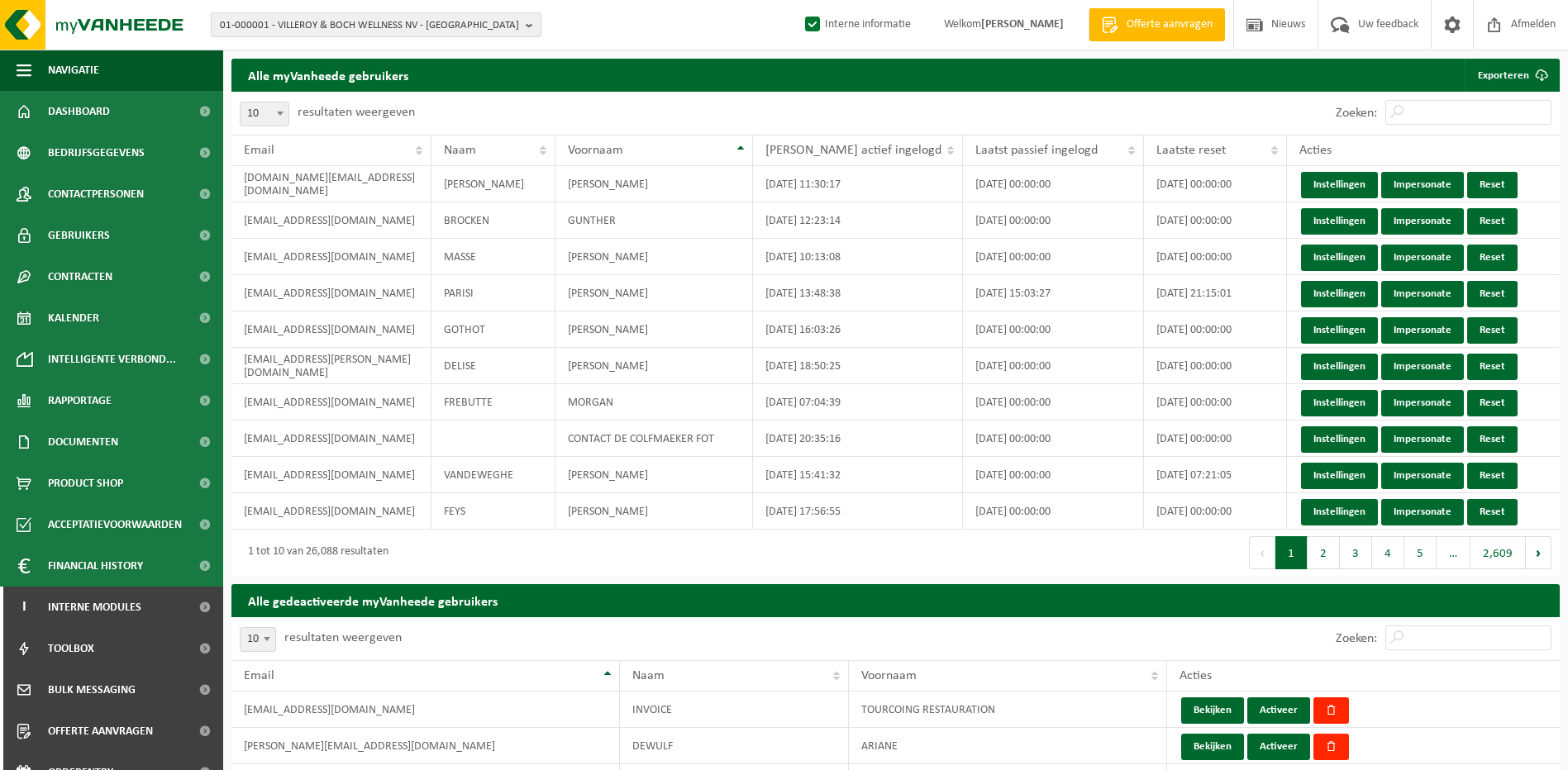
click at [285, 27] on span "01-000001 - VILLEROY & BOCH WELLNESS NV - ROESELARE" at bounding box center [369, 26] width 299 height 25
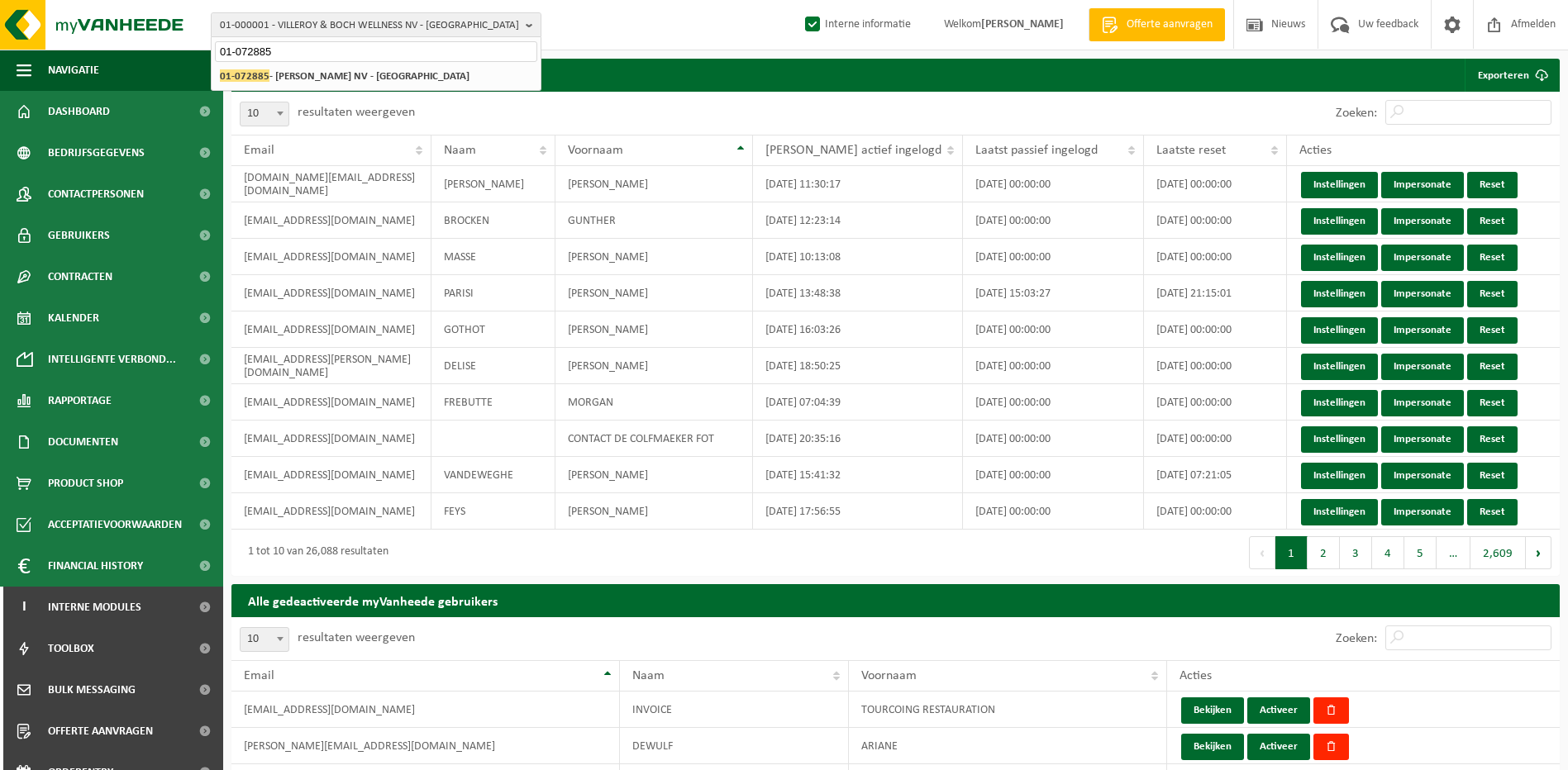
type input "01-072885"
click at [312, 66] on li "01-072885 - EMELIA NV - DESTELBERGEN" at bounding box center [375, 76] width 322 height 21
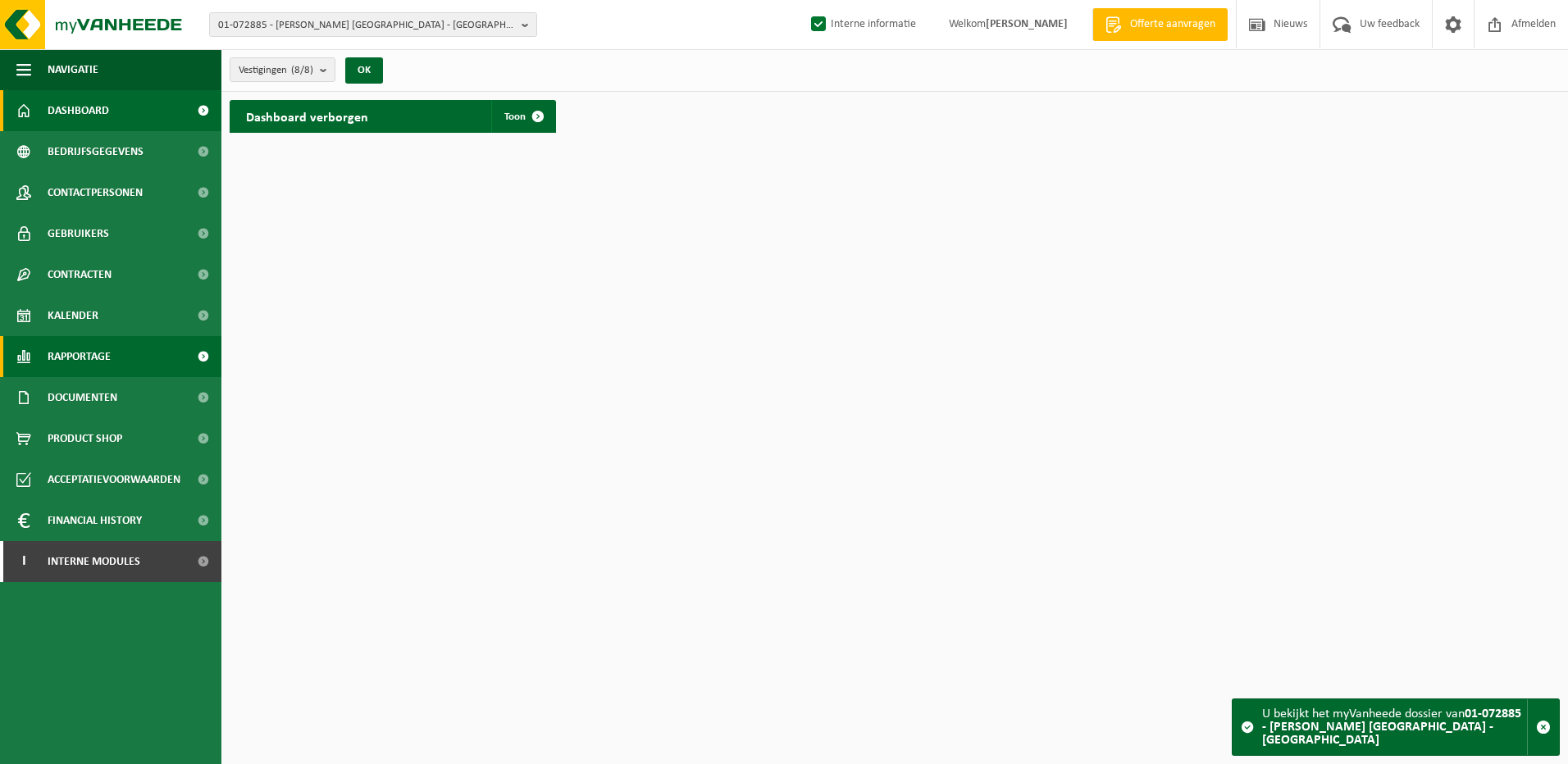
click at [91, 349] on span "Rapportage" at bounding box center [79, 357] width 63 height 41
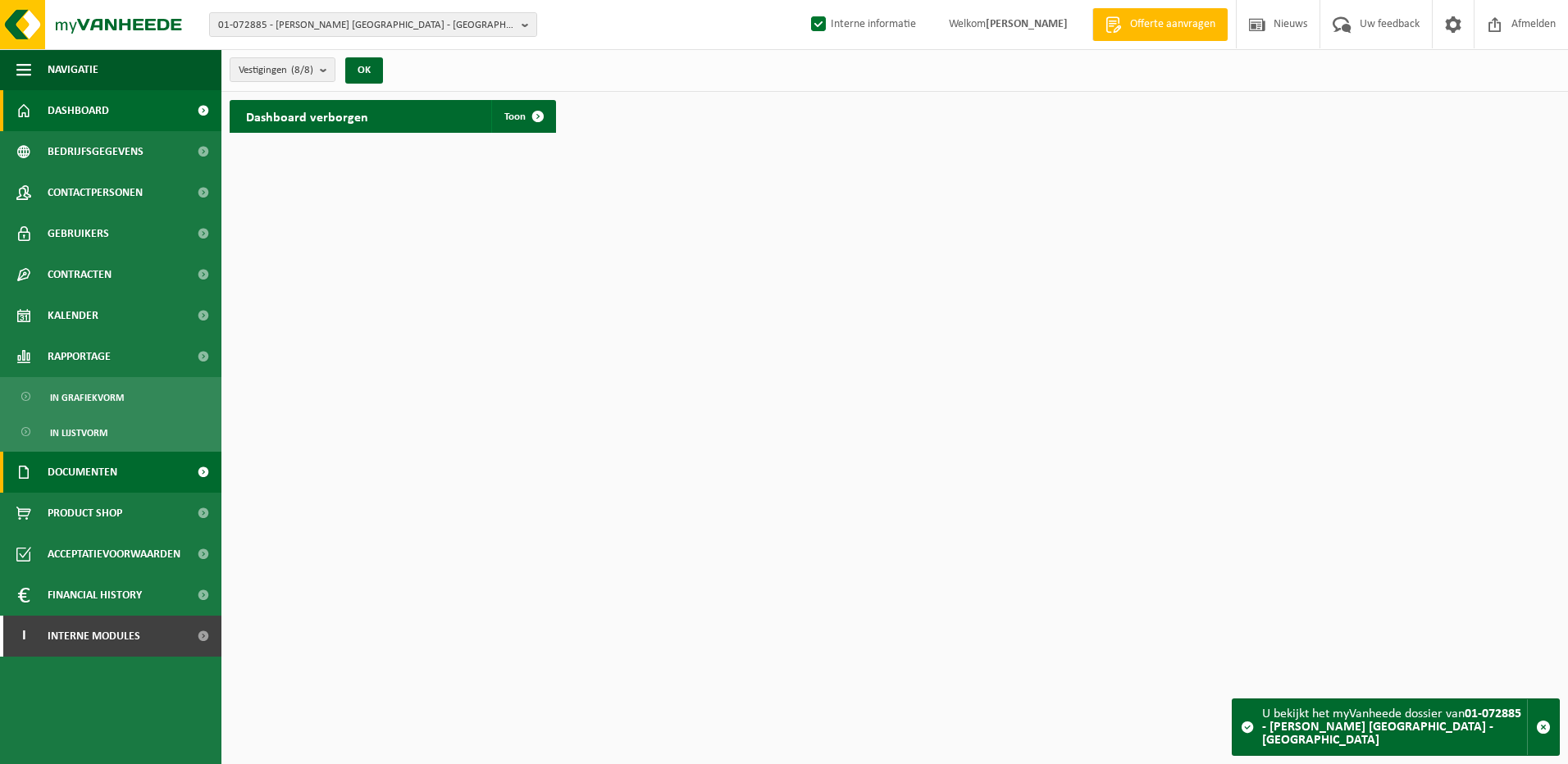
click at [90, 471] on span "Documenten" at bounding box center [82, 472] width 70 height 41
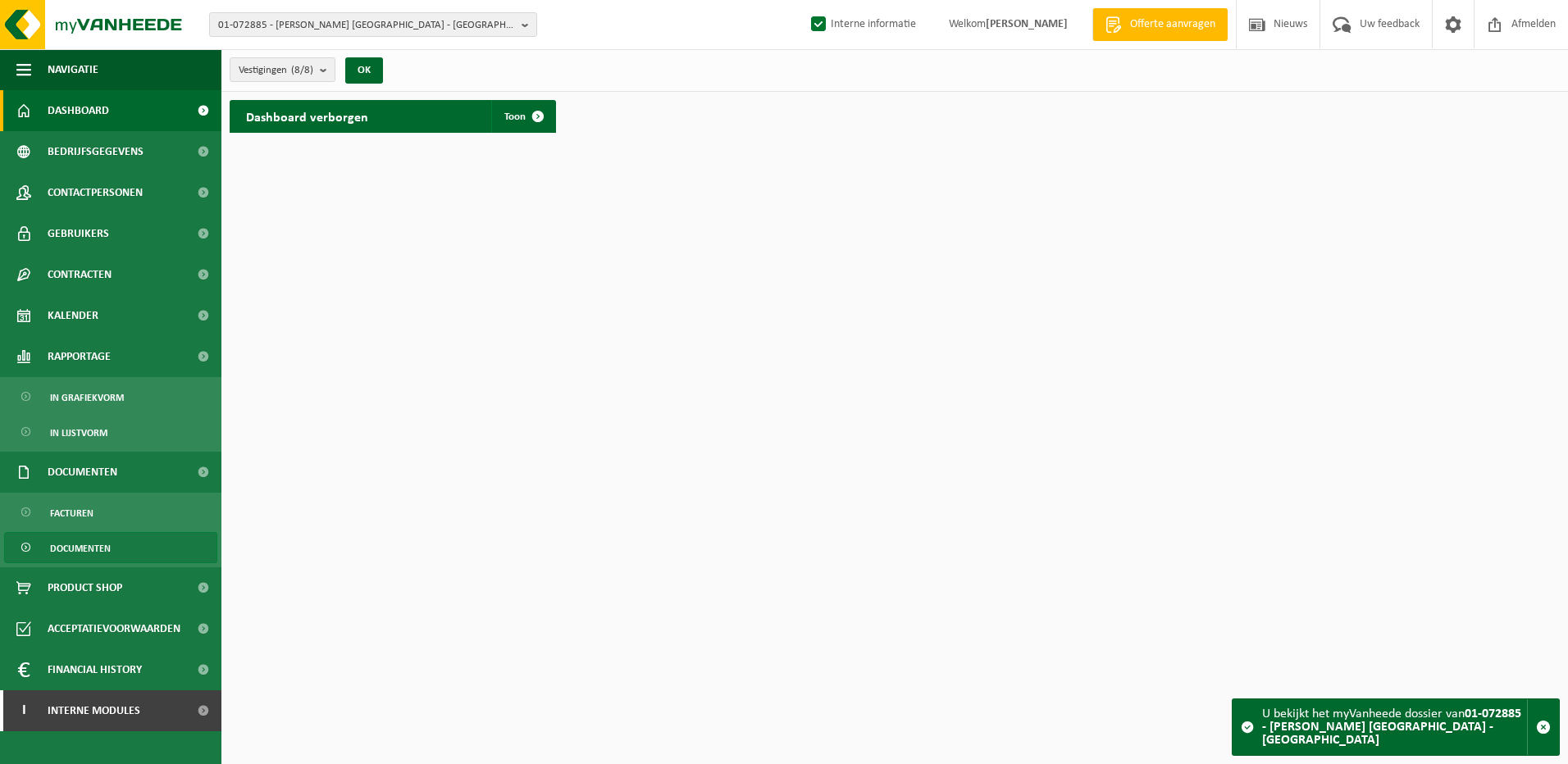
click at [94, 544] on span "Documenten" at bounding box center [81, 549] width 61 height 31
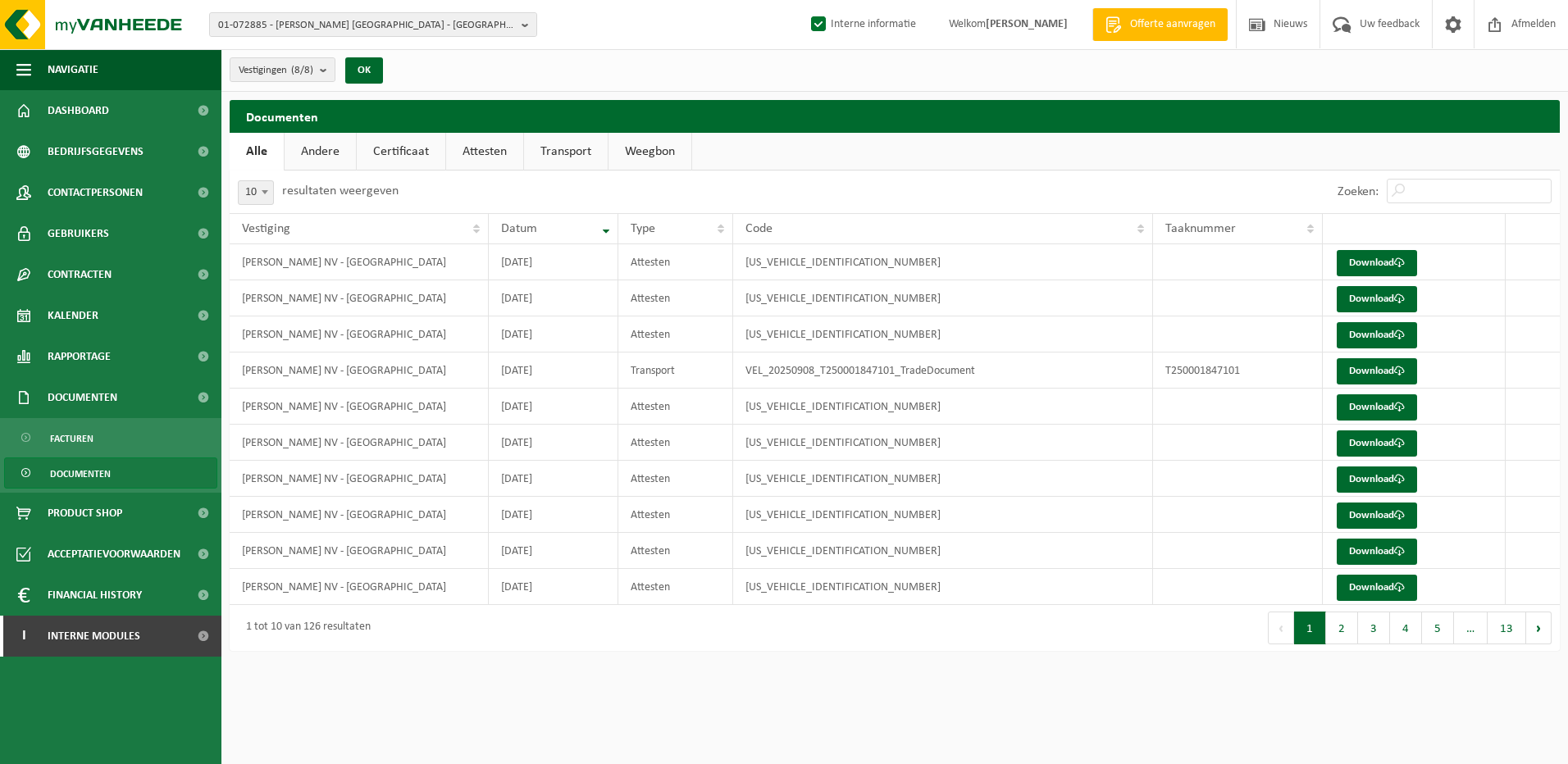
click at [408, 150] on link "Certificaat" at bounding box center [401, 152] width 89 height 38
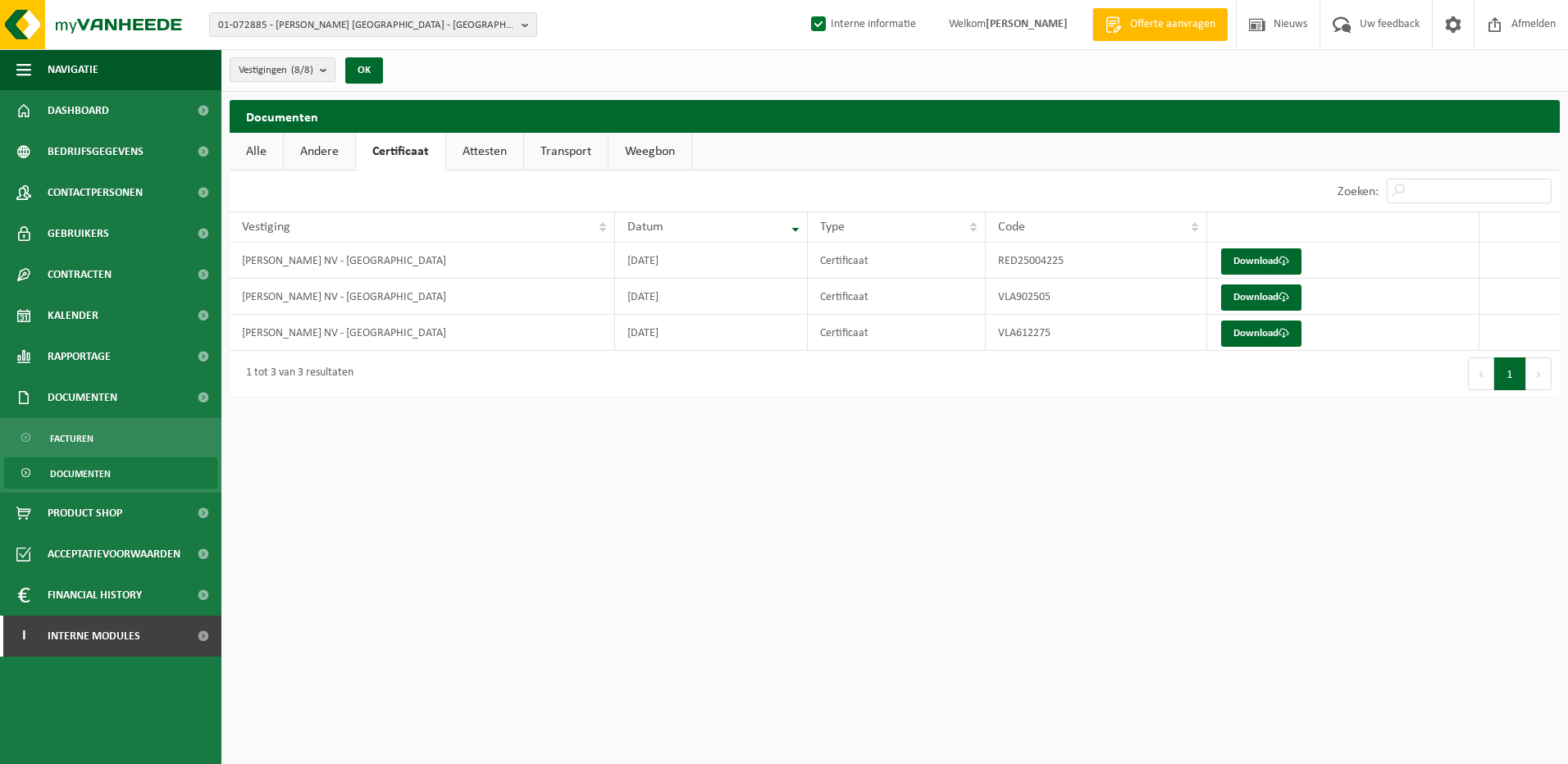
click at [468, 147] on link "Attesten" at bounding box center [485, 152] width 77 height 38
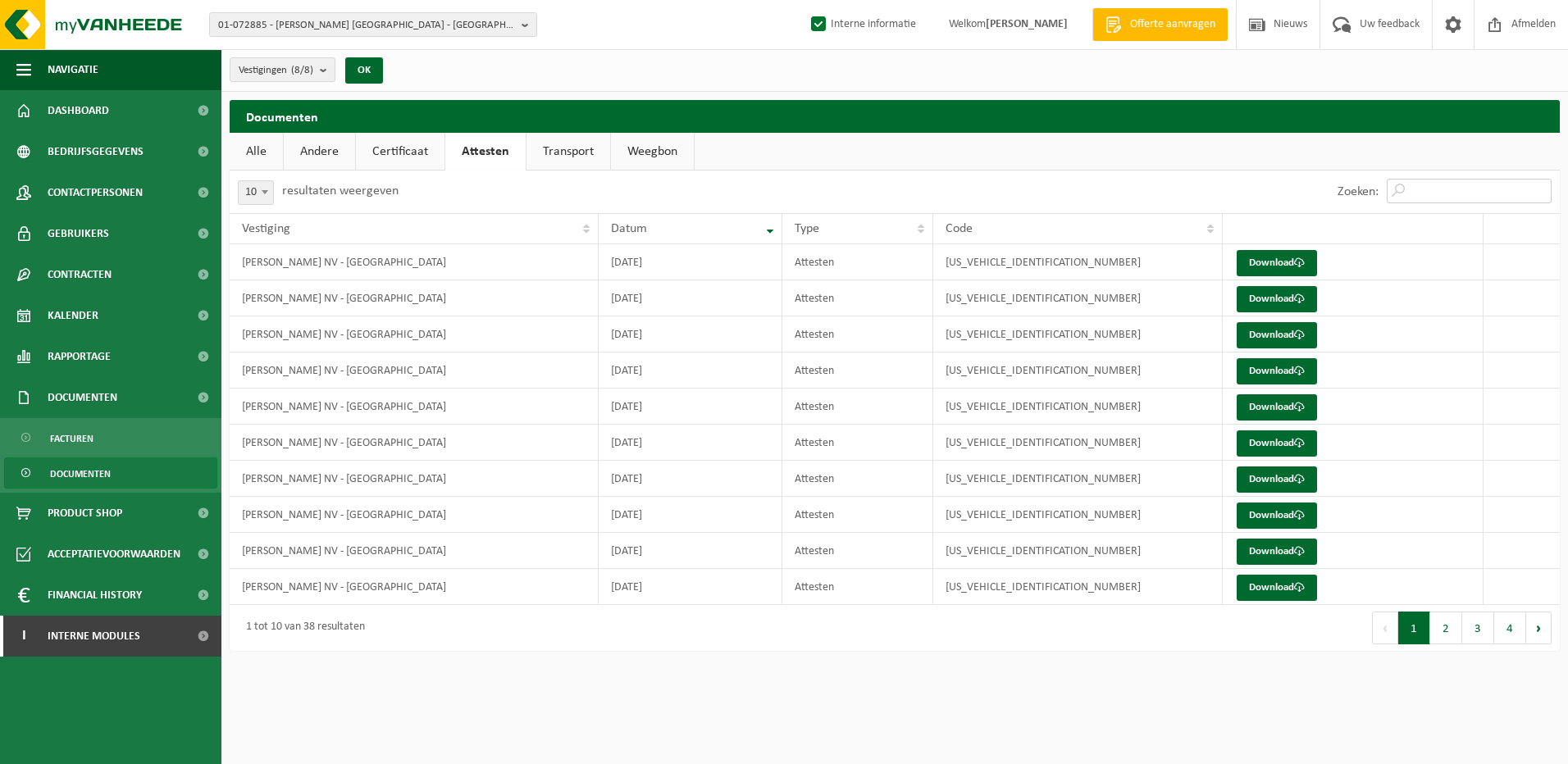
click at [1427, 184] on input "Zoeken:" at bounding box center [1469, 191] width 165 height 25
type input "f"
type input "gent"
drag, startPoint x: 1445, startPoint y: 191, endPoint x: 1200, endPoint y: 176, distance: 245.5
click at [1234, 184] on div "Zoeken: gent" at bounding box center [1227, 192] width 665 height 43
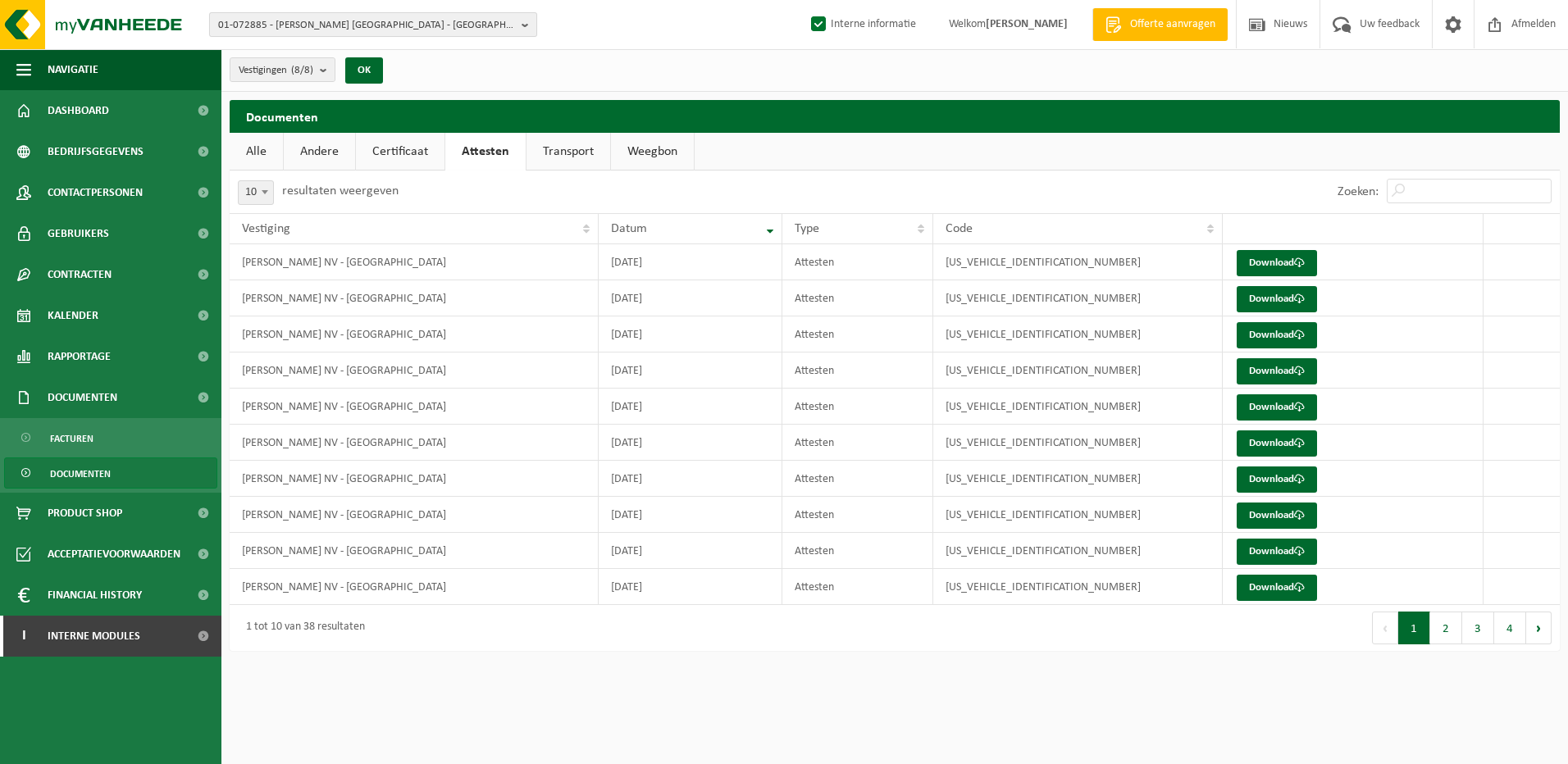
click at [457, 30] on span "01-072885 - [PERSON_NAME] [GEOGRAPHIC_DATA] - [GEOGRAPHIC_DATA]" at bounding box center [366, 25] width 297 height 25
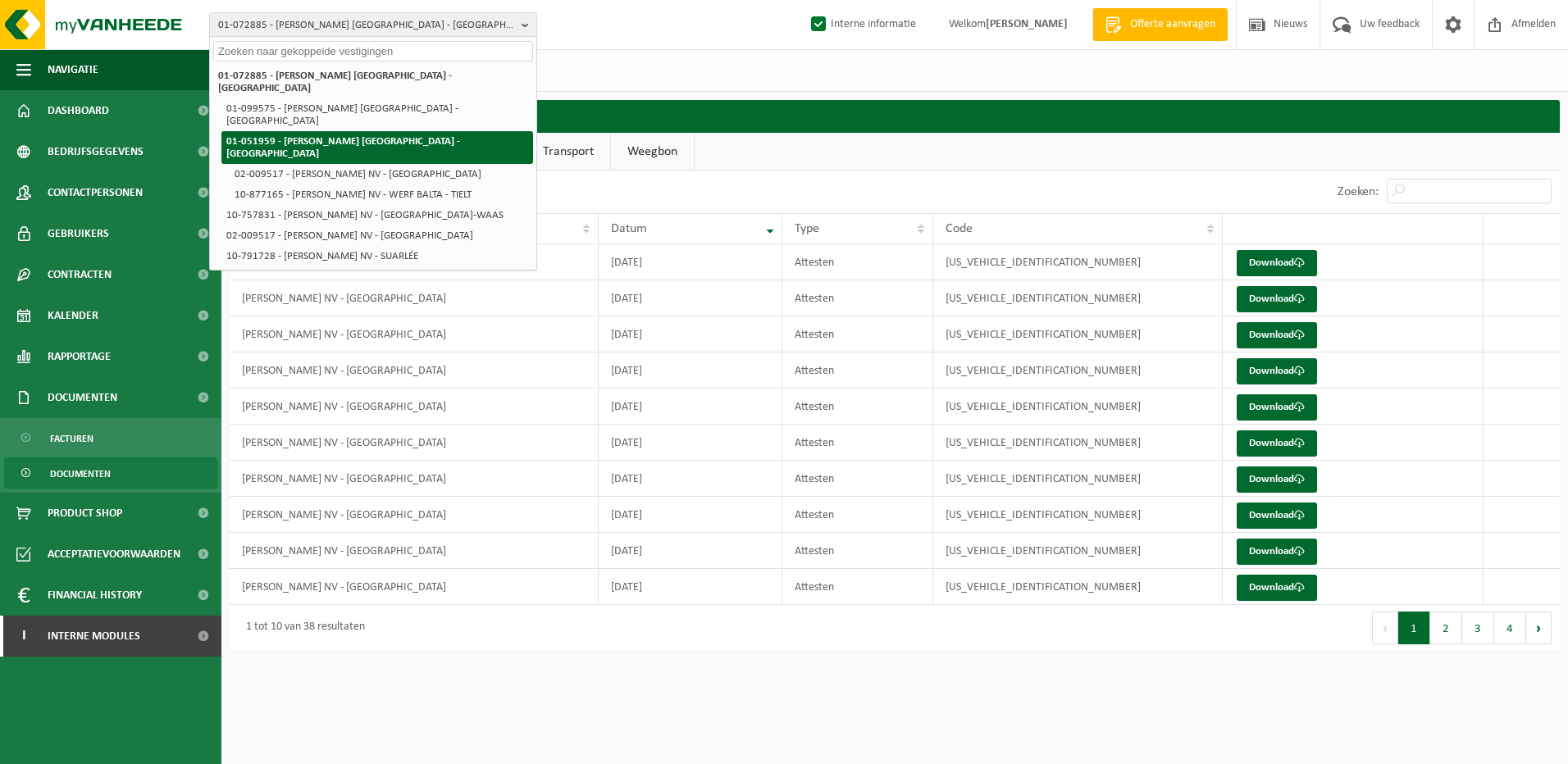
click at [376, 131] on li "01-051959 - [PERSON_NAME] [GEOGRAPHIC_DATA] - [GEOGRAPHIC_DATA]" at bounding box center [376, 148] width 311 height 33
